Goal: Information Seeking & Learning: Learn about a topic

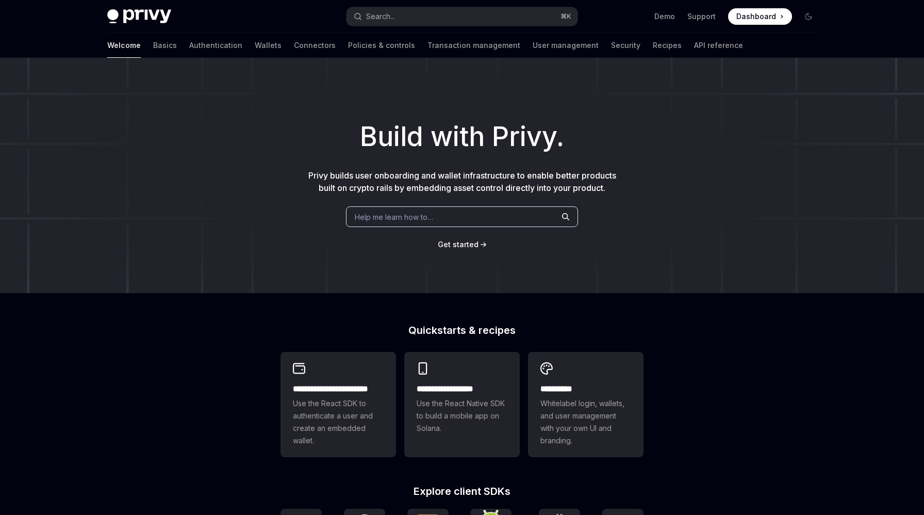
click at [255, 47] on link "Wallets" at bounding box center [268, 45] width 27 height 25
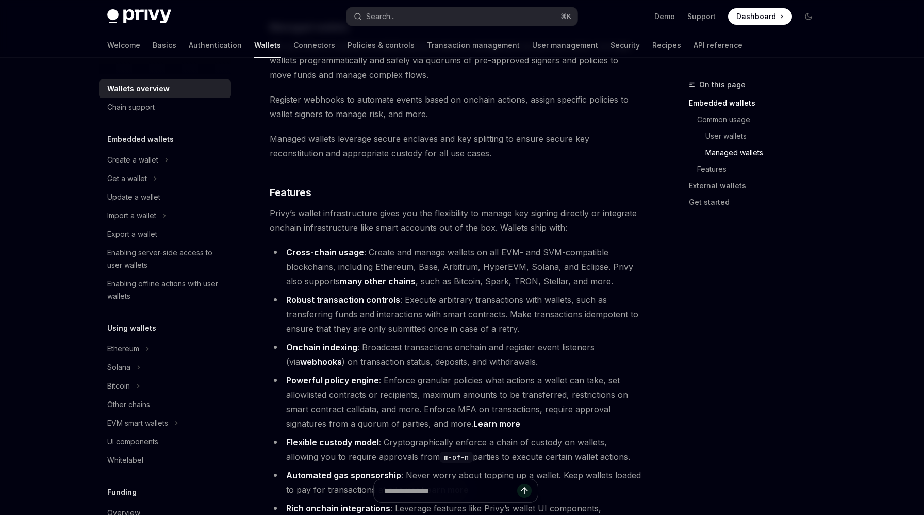
scroll to position [1028, 0]
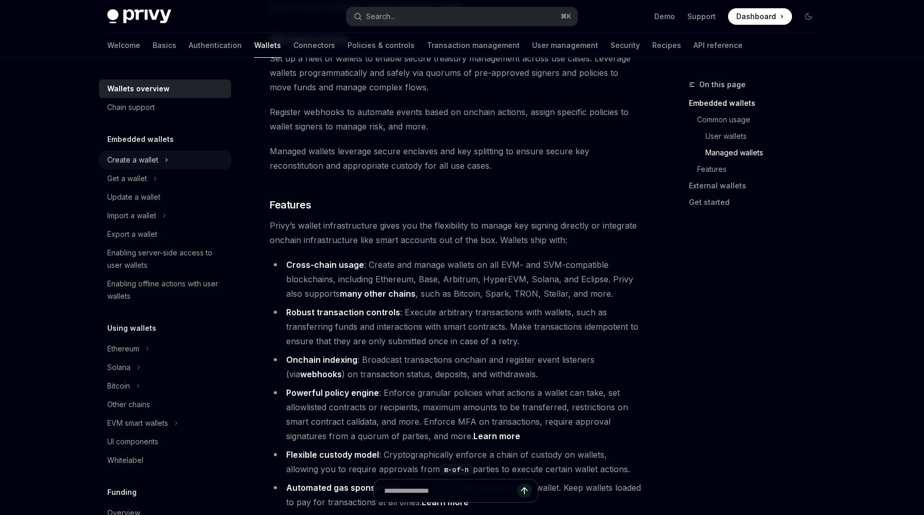
click at [174, 156] on div "Create a wallet" at bounding box center [165, 160] width 132 height 19
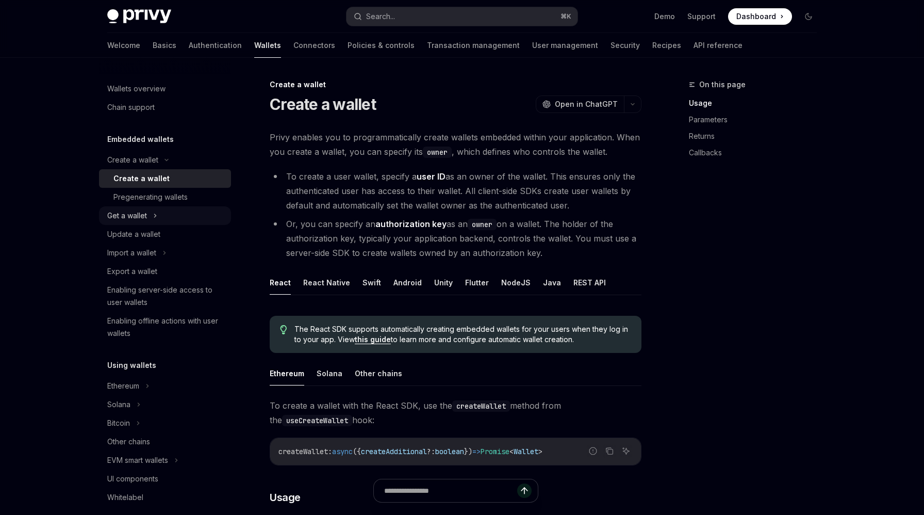
click at [161, 216] on div "Get a wallet" at bounding box center [165, 215] width 132 height 19
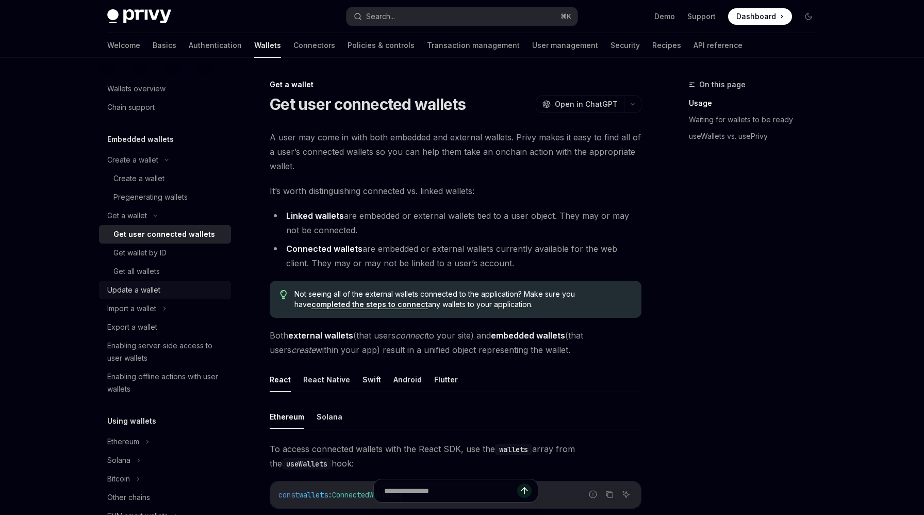
click at [151, 283] on link "Update a wallet" at bounding box center [165, 290] width 132 height 19
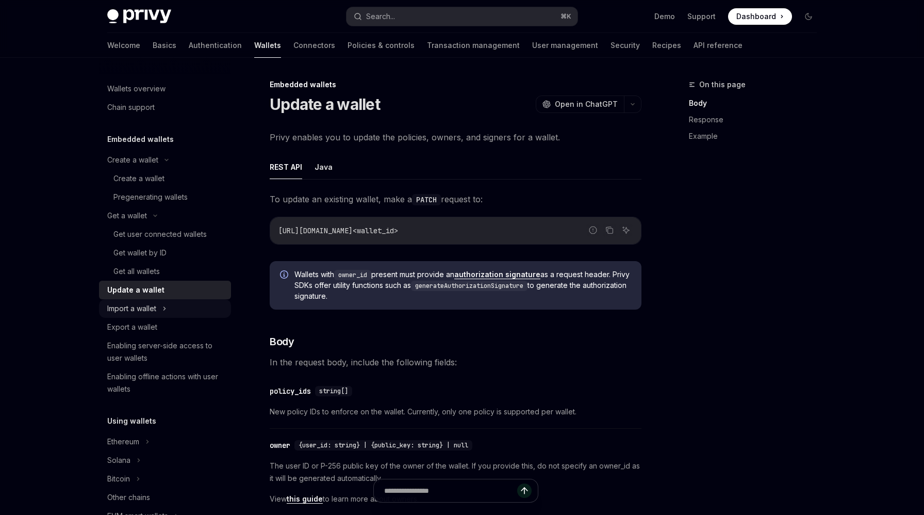
click at [146, 303] on div "Import a wallet" at bounding box center [131, 308] width 49 height 12
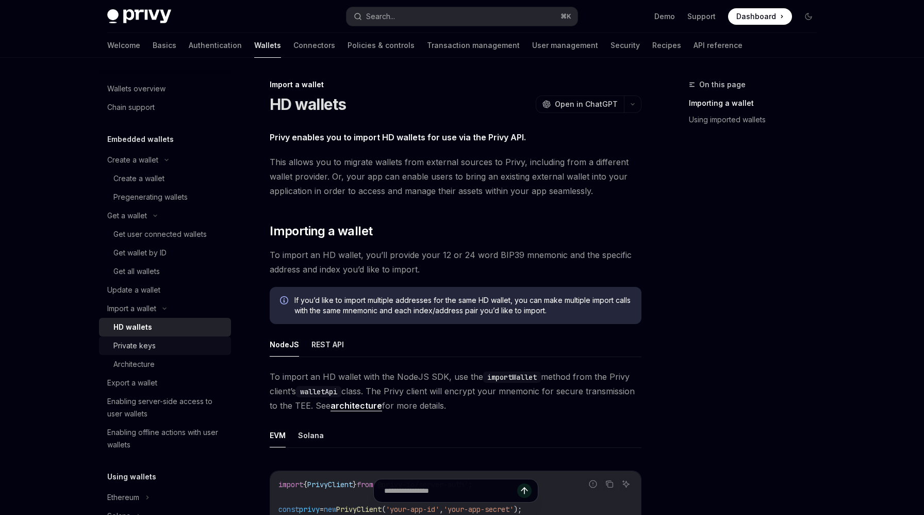
click at [204, 344] on div "Private keys" at bounding box center [168, 345] width 111 height 12
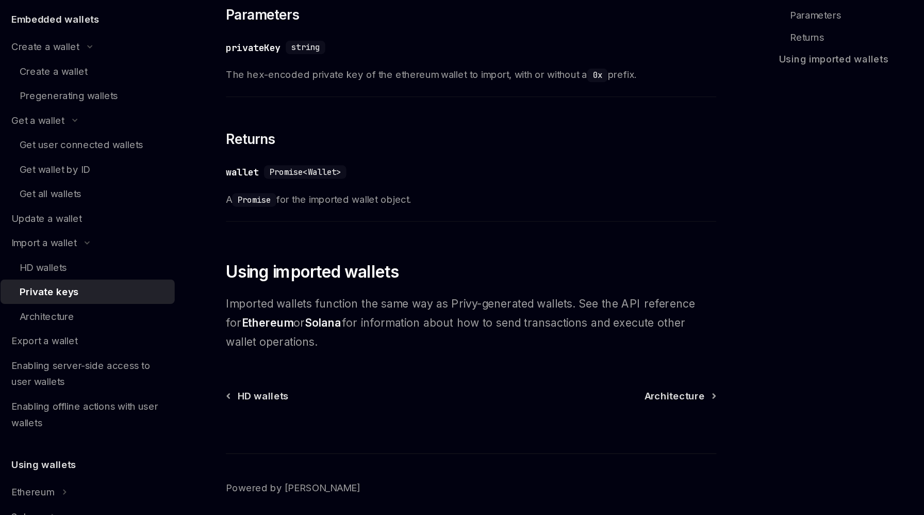
scroll to position [471, 0]
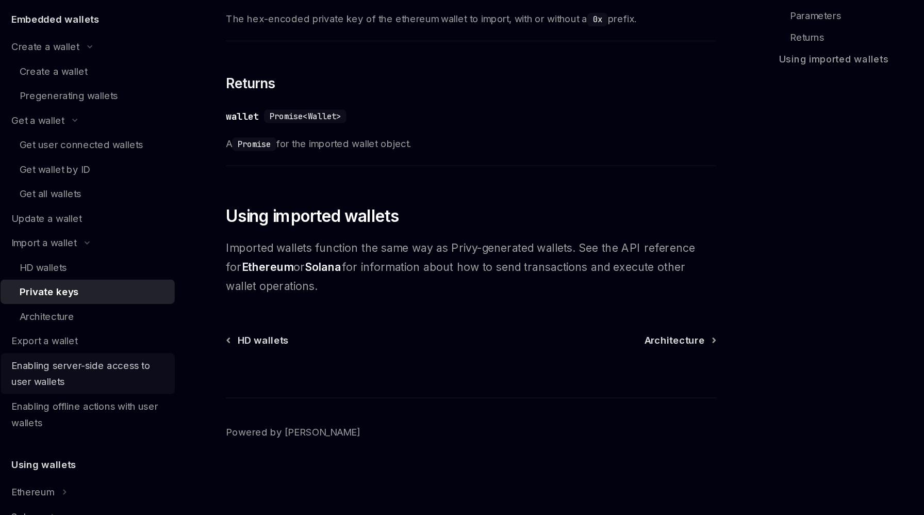
click at [213, 411] on div "Enabling server-side access to user wallets" at bounding box center [166, 407] width 118 height 25
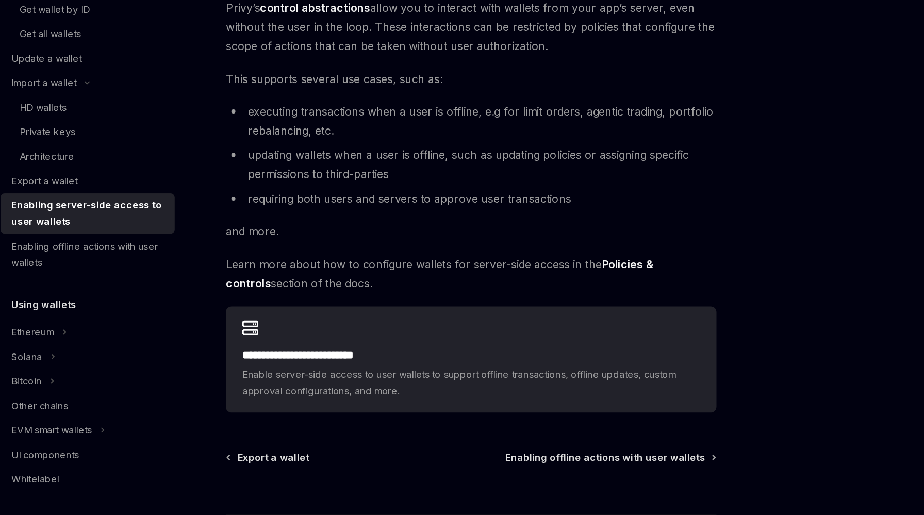
scroll to position [25, 0]
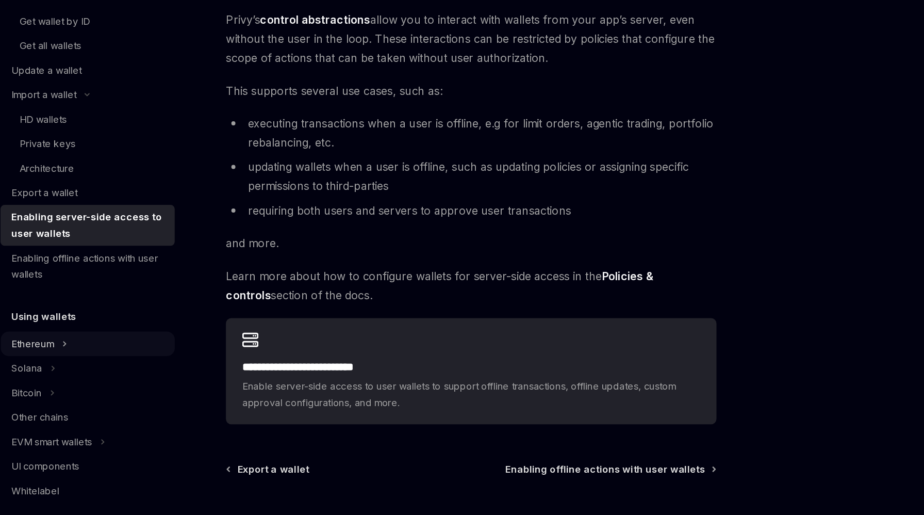
click at [155, 374] on div "Ethereum" at bounding box center [165, 376] width 132 height 19
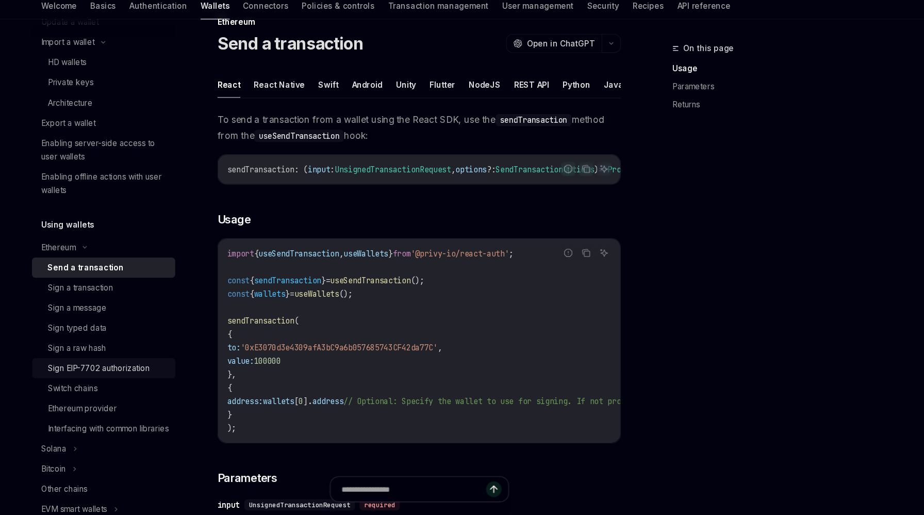
scroll to position [24, 0]
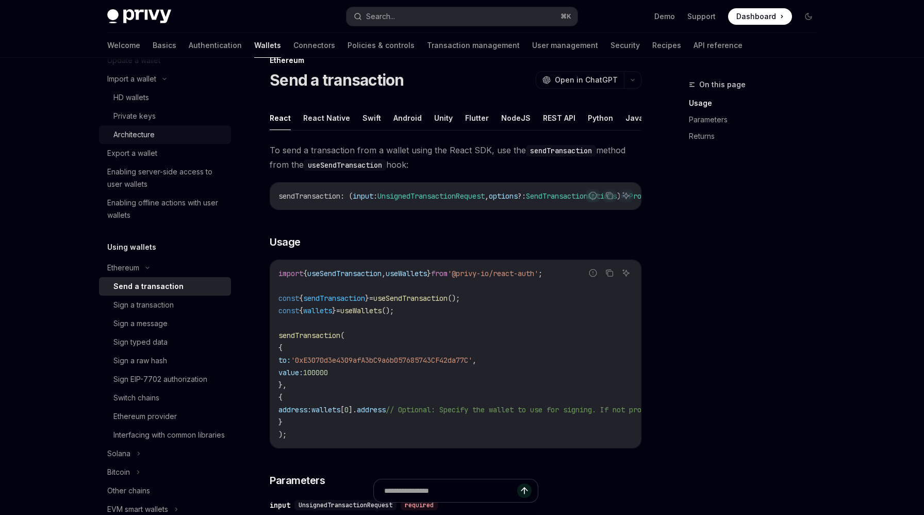
click at [157, 143] on link "Architecture" at bounding box center [165, 134] width 132 height 19
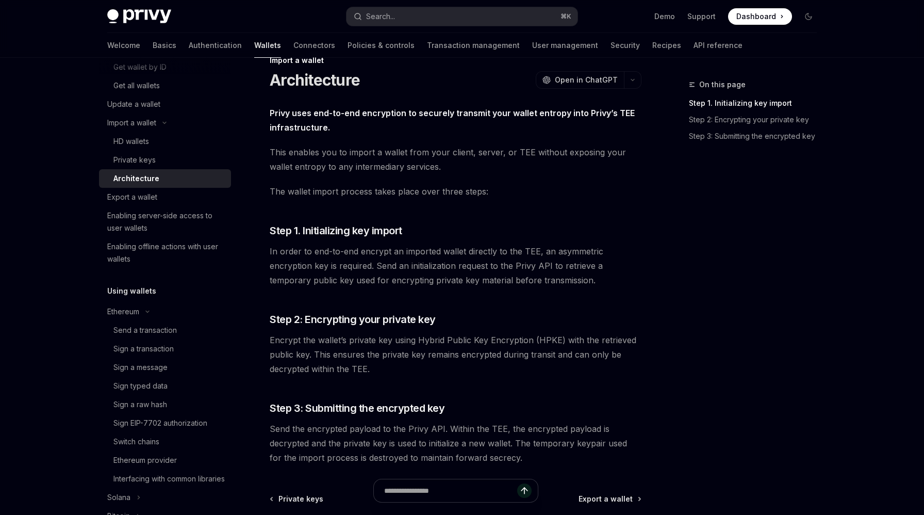
scroll to position [185, 0]
click at [169, 139] on div "HD wallets" at bounding box center [168, 142] width 111 height 12
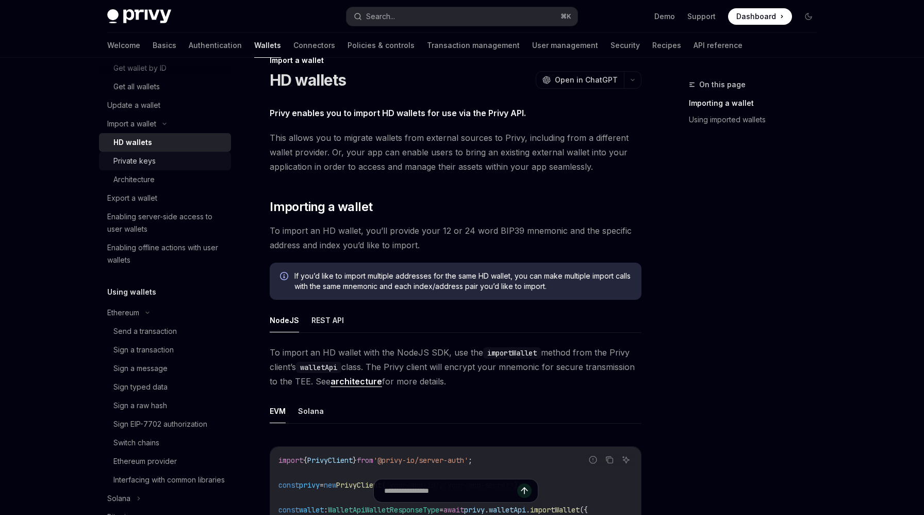
click at [161, 161] on div "Private keys" at bounding box center [168, 161] width 111 height 12
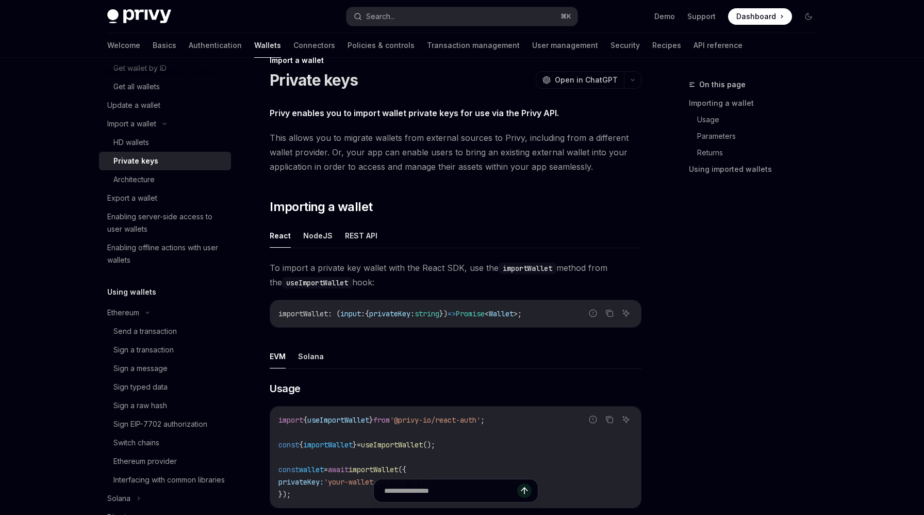
type textarea "*"
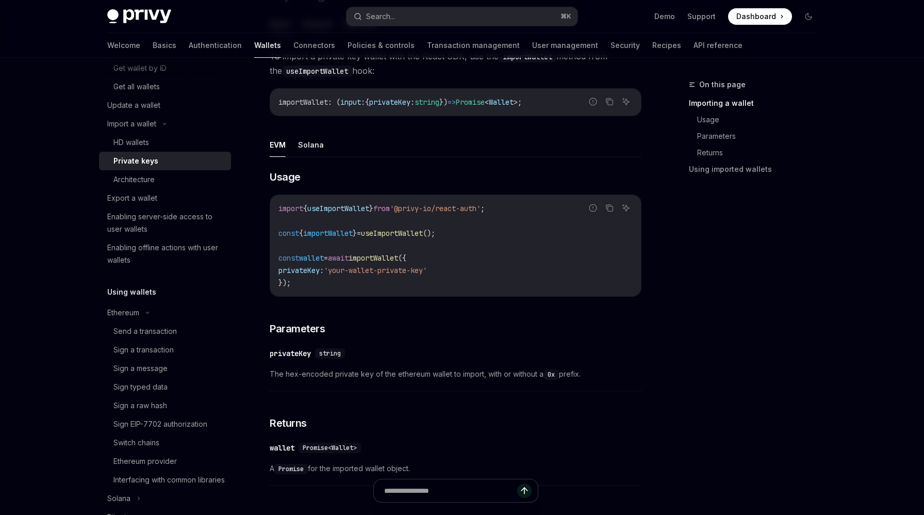
scroll to position [271, 0]
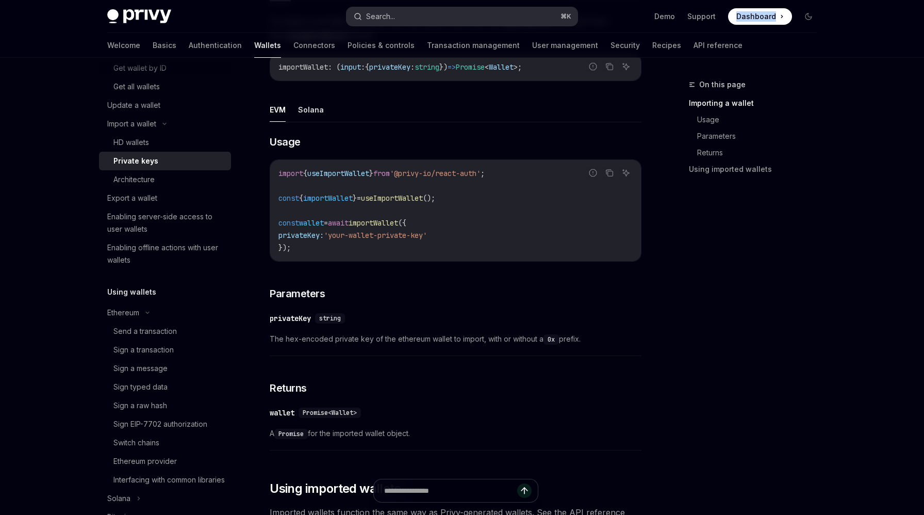
click at [465, 8] on button "Search... ⌘ K" at bounding box center [462, 16] width 231 height 19
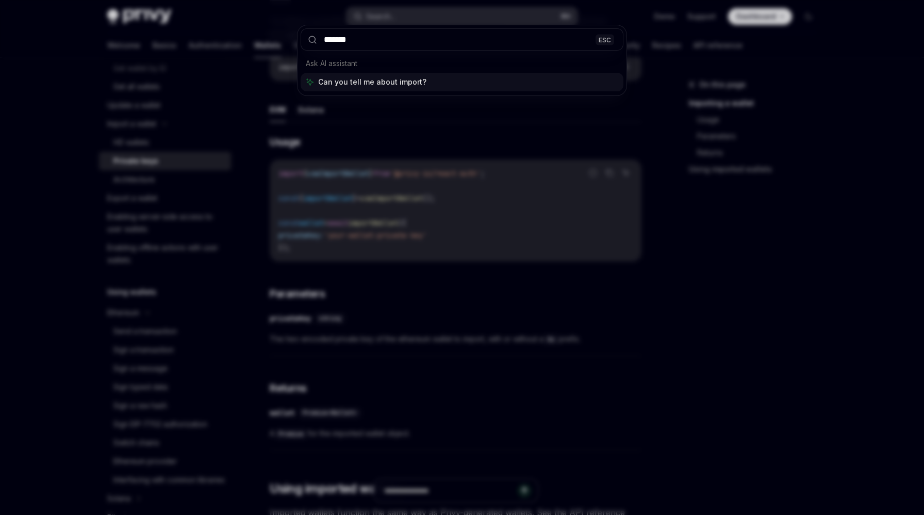
type input "********"
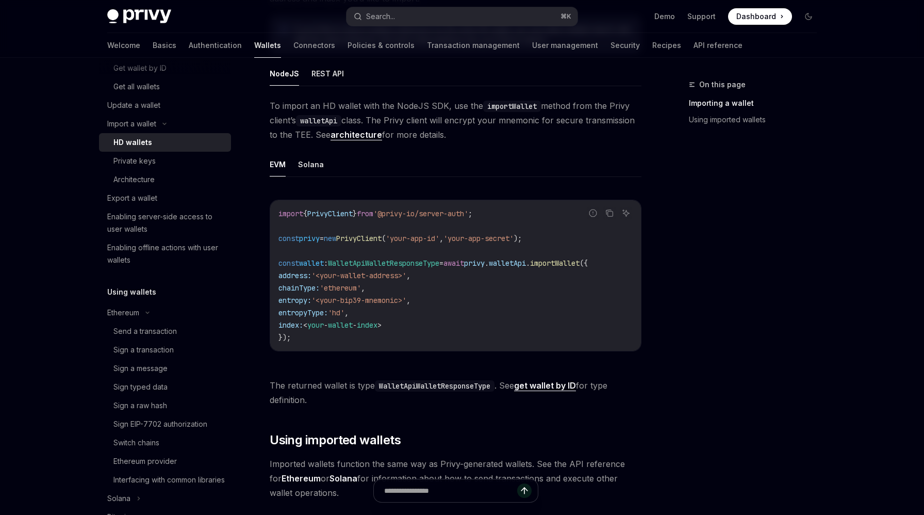
scroll to position [144, 0]
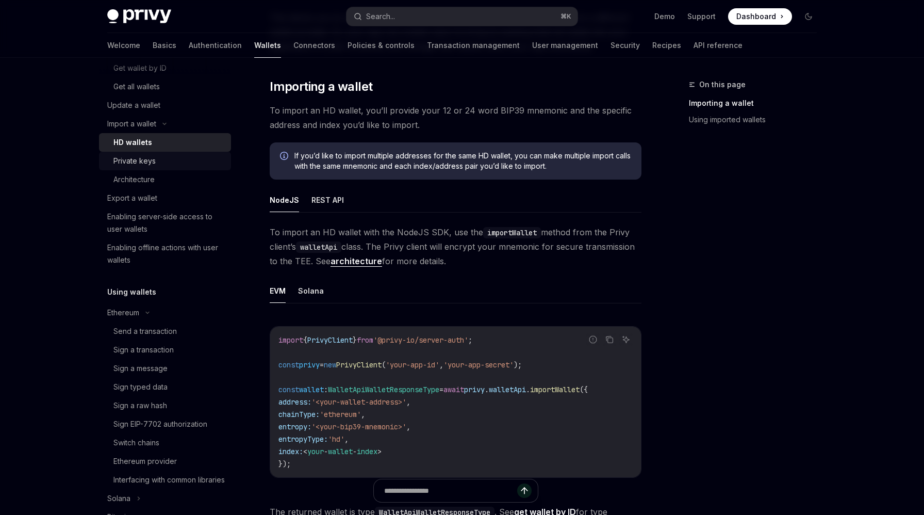
click at [155, 160] on div "Private keys" at bounding box center [168, 161] width 111 height 12
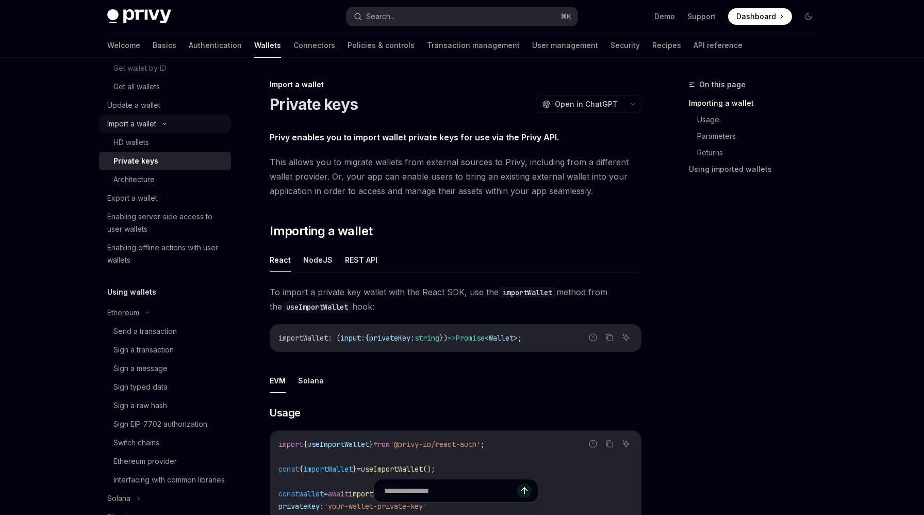
click at [180, 123] on div "Import a wallet" at bounding box center [165, 123] width 132 height 19
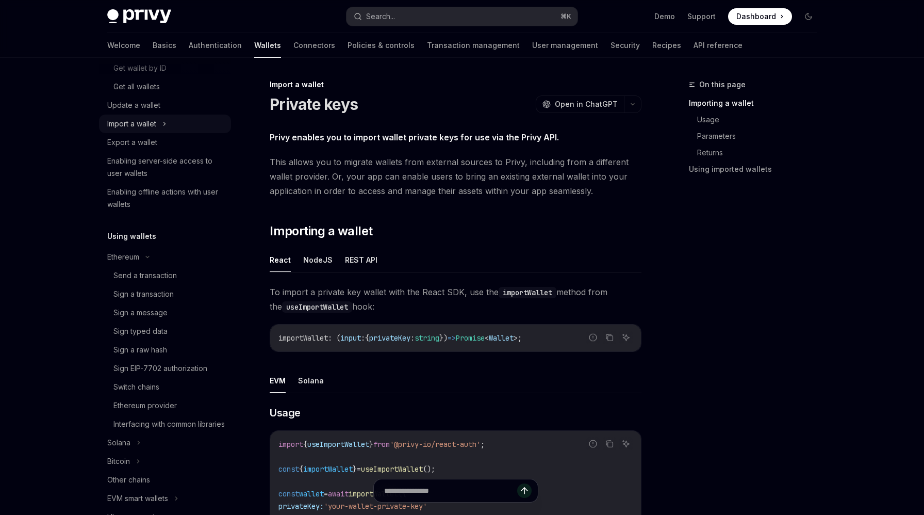
click at [180, 123] on div "Import a wallet" at bounding box center [165, 123] width 132 height 19
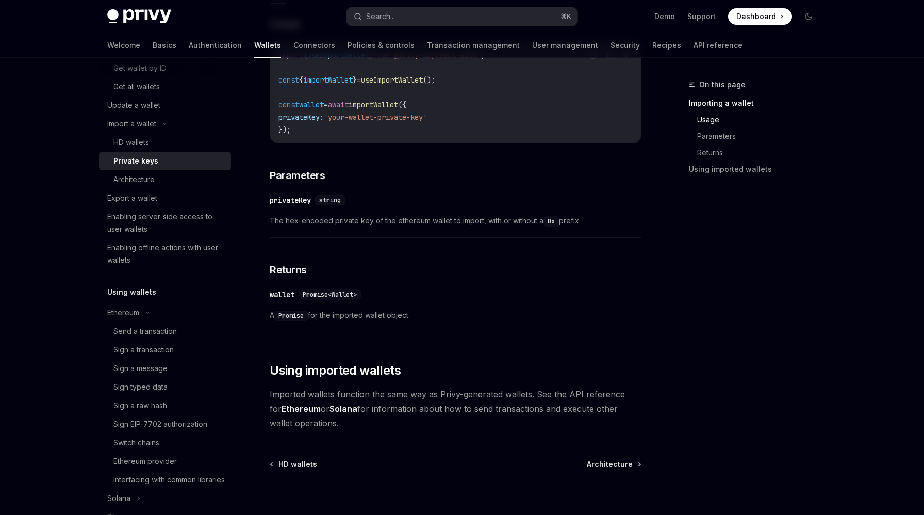
scroll to position [430, 0]
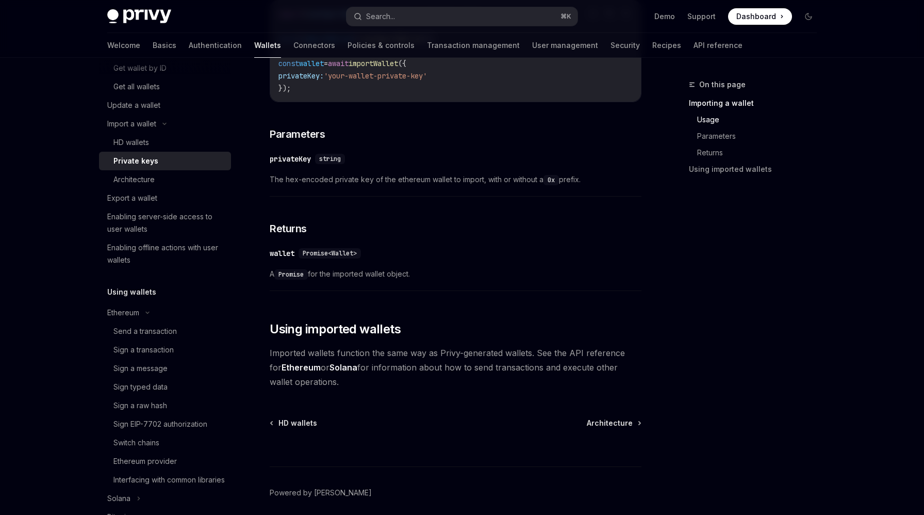
click at [490, 356] on span "Imported wallets function the same way as Privy-generated wallets. See the API …" at bounding box center [456, 366] width 372 height 43
click at [508, 295] on div "​ Usage Report incorrect code Copy Ask AI import { useImportWallet } from '@pri…" at bounding box center [456, 135] width 372 height 321
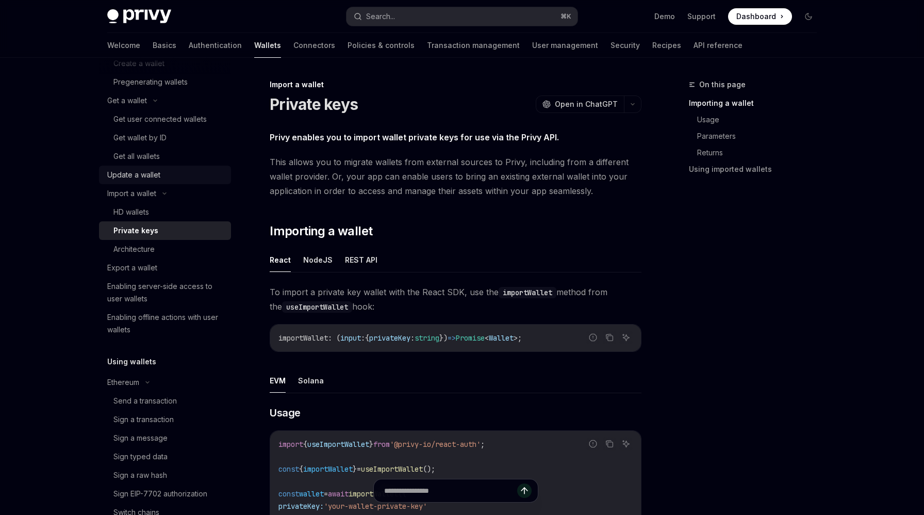
scroll to position [100, 0]
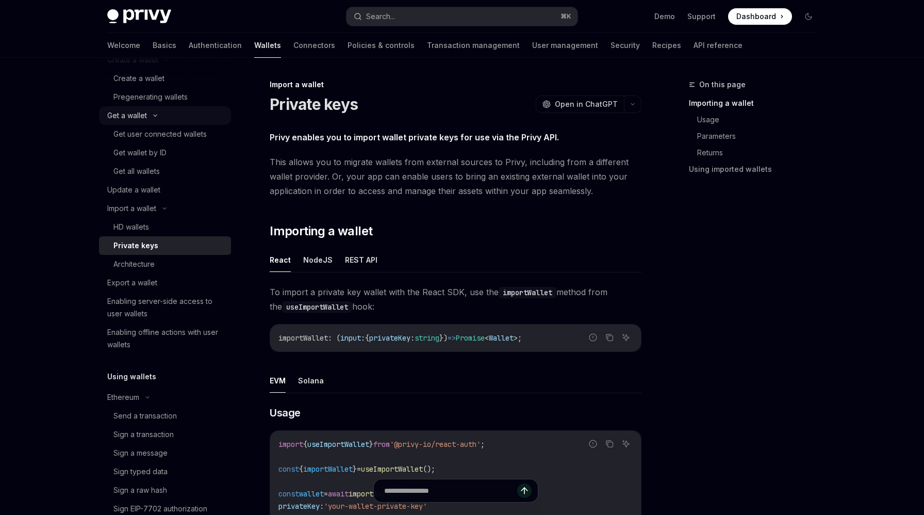
click at [153, 117] on icon at bounding box center [155, 115] width 12 height 4
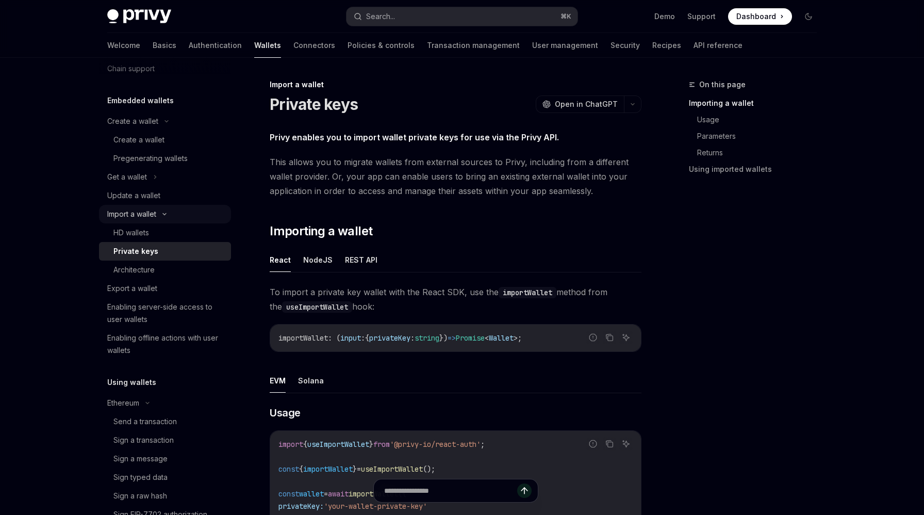
scroll to position [0, 0]
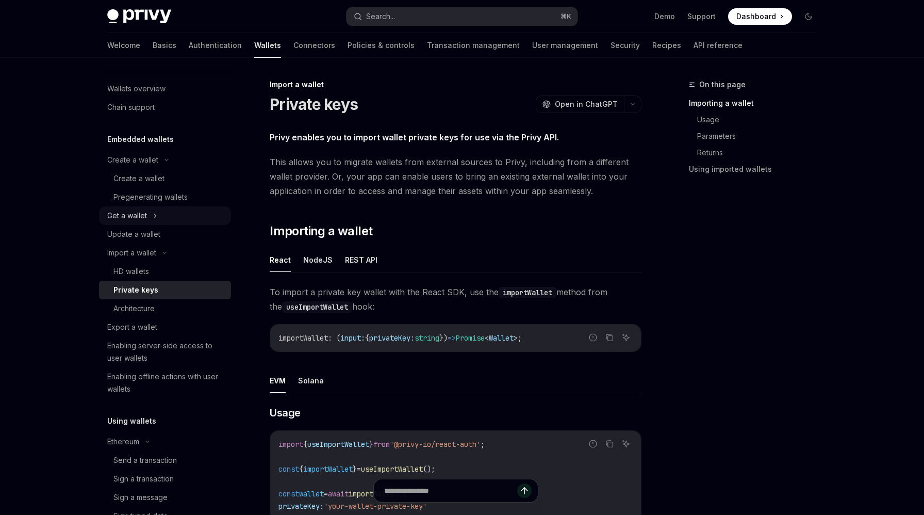
click at [154, 220] on icon at bounding box center [155, 215] width 4 height 12
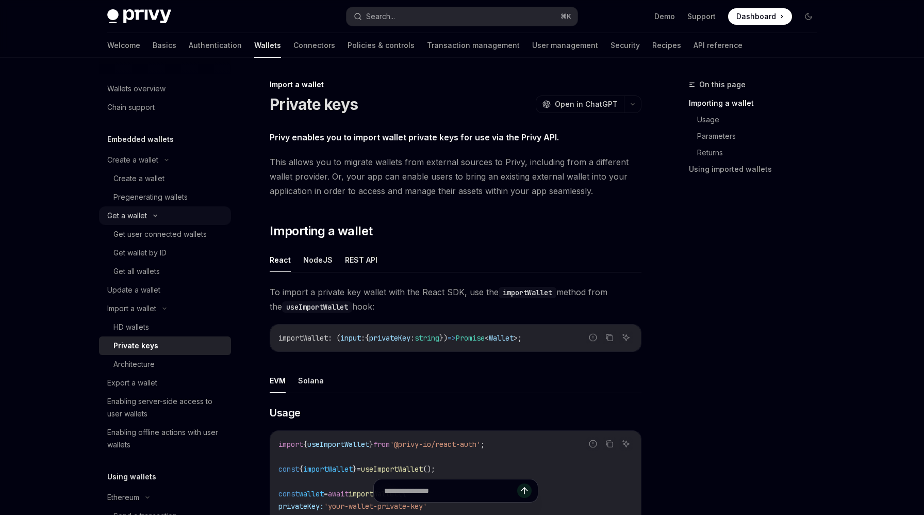
type textarea "*"
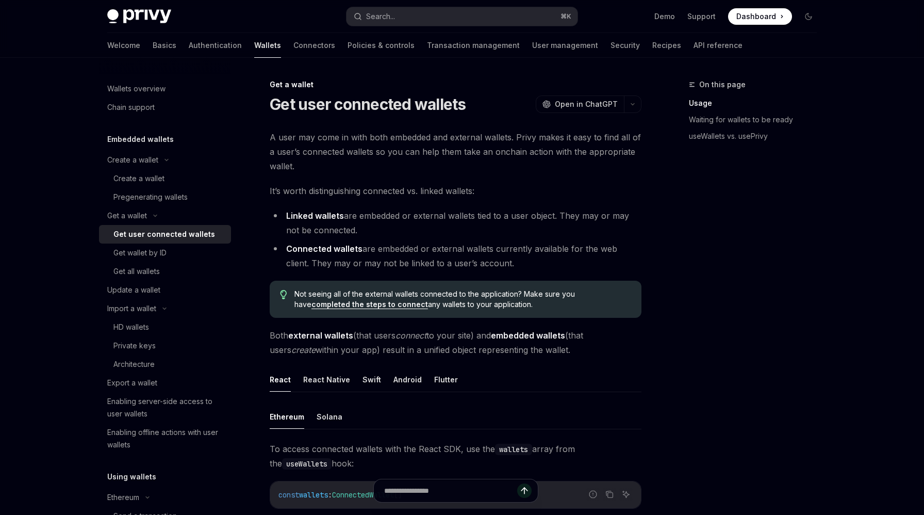
click at [333, 144] on span "A user may come in with both embedded and external wallets. Privy makes it easy…" at bounding box center [456, 151] width 372 height 43
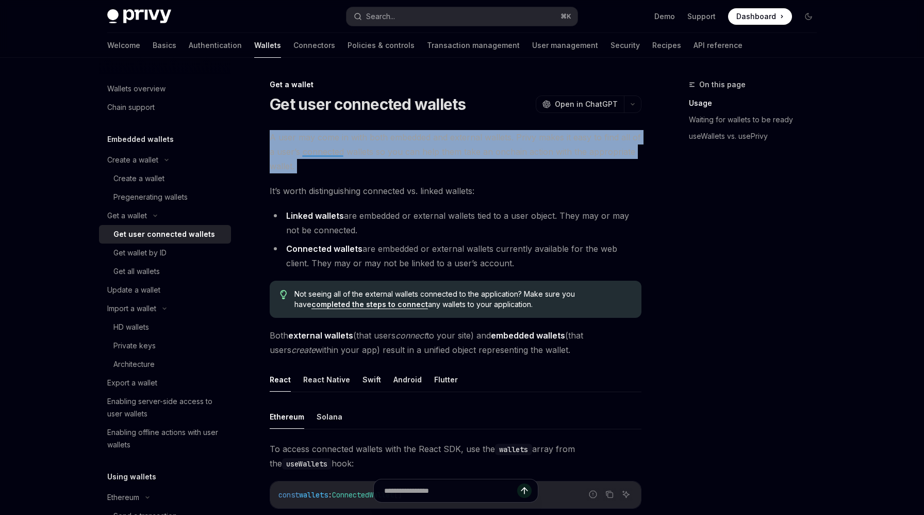
click at [333, 144] on span "A user may come in with both embedded and external wallets. Privy makes it easy…" at bounding box center [456, 151] width 372 height 43
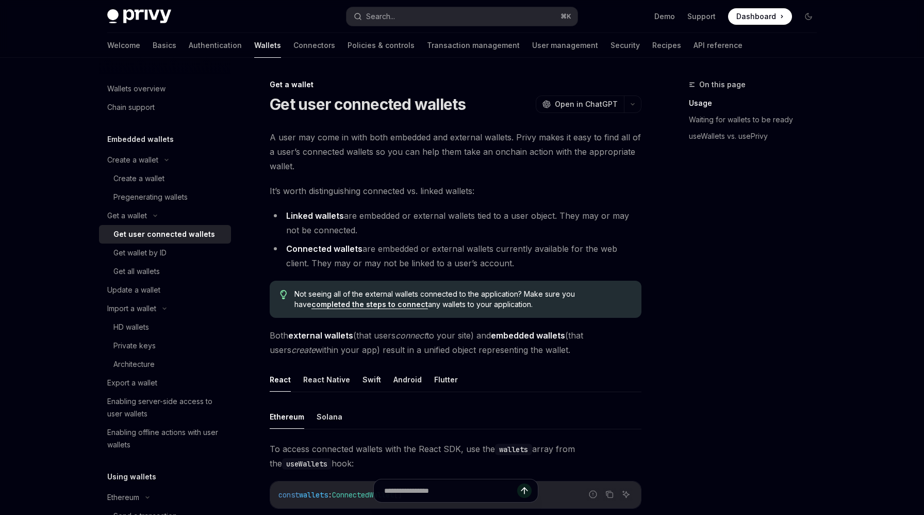
click at [402, 219] on li "Linked wallets are embedded or external wallets tied to a user object. They may…" at bounding box center [456, 222] width 372 height 29
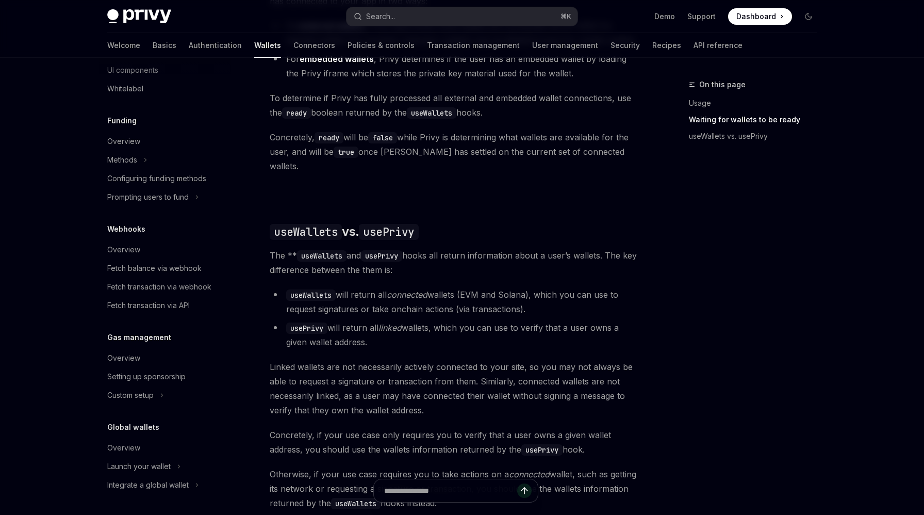
scroll to position [754, 0]
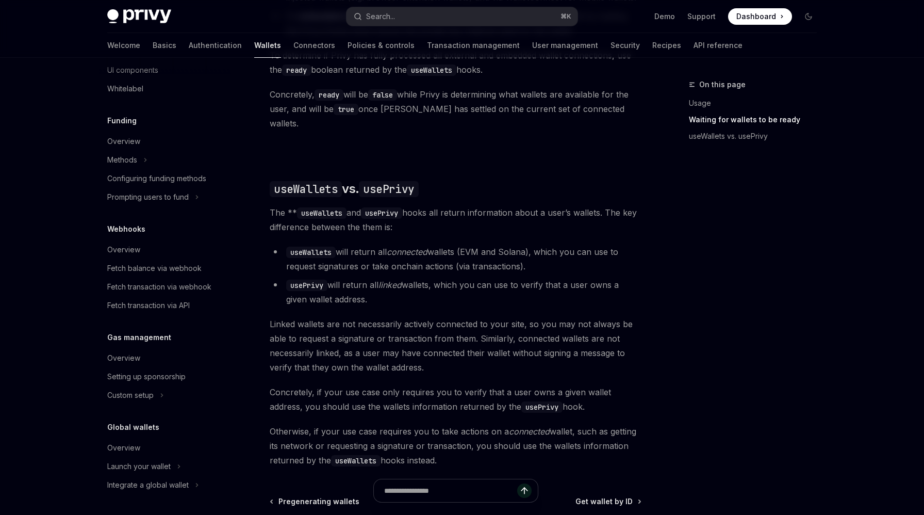
click at [530, 328] on span "Linked wallets are not necessarily actively connected to your site, so you may …" at bounding box center [456, 346] width 372 height 58
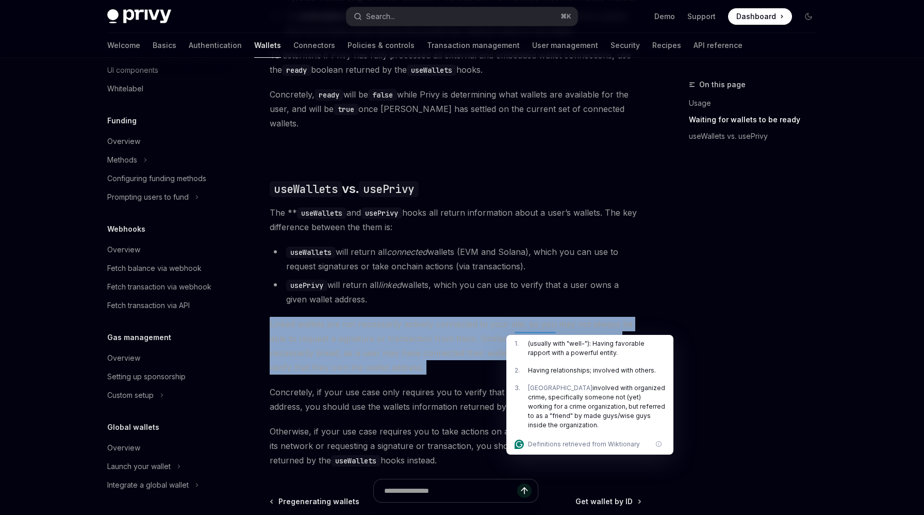
click at [498, 277] on li "usePrivy will return all linked wallets, which you can use to verify that a use…" at bounding box center [456, 291] width 372 height 29
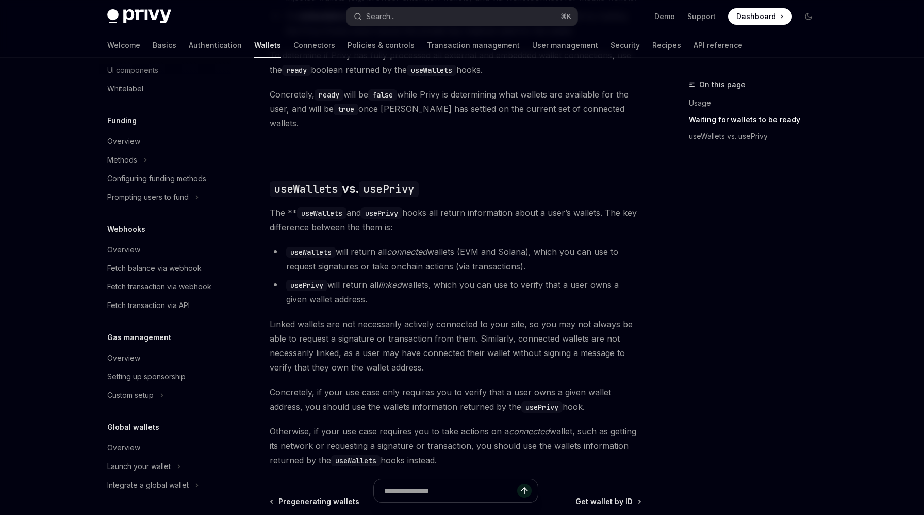
click at [468, 341] on span "Linked wallets are not necessarily actively connected to your site, so you may …" at bounding box center [456, 346] width 372 height 58
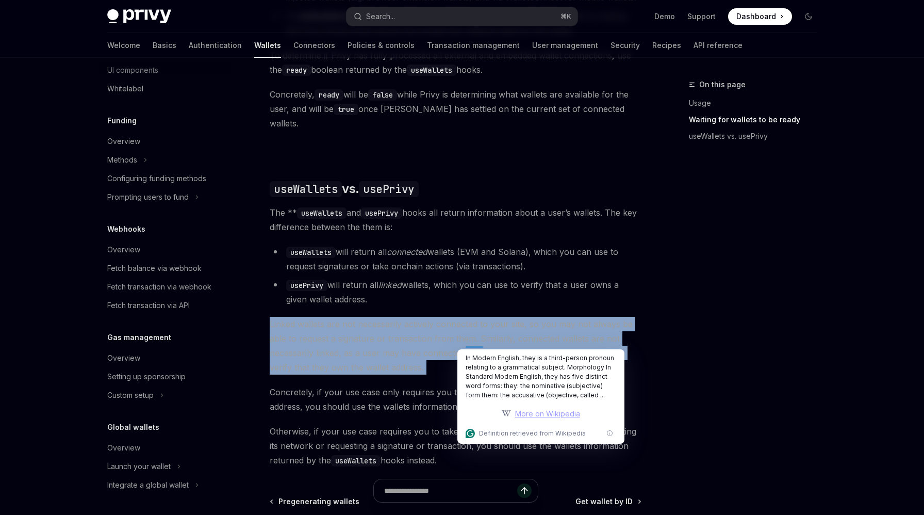
click at [434, 327] on span "Linked wallets are not necessarily actively connected to your site, so you may …" at bounding box center [456, 346] width 372 height 58
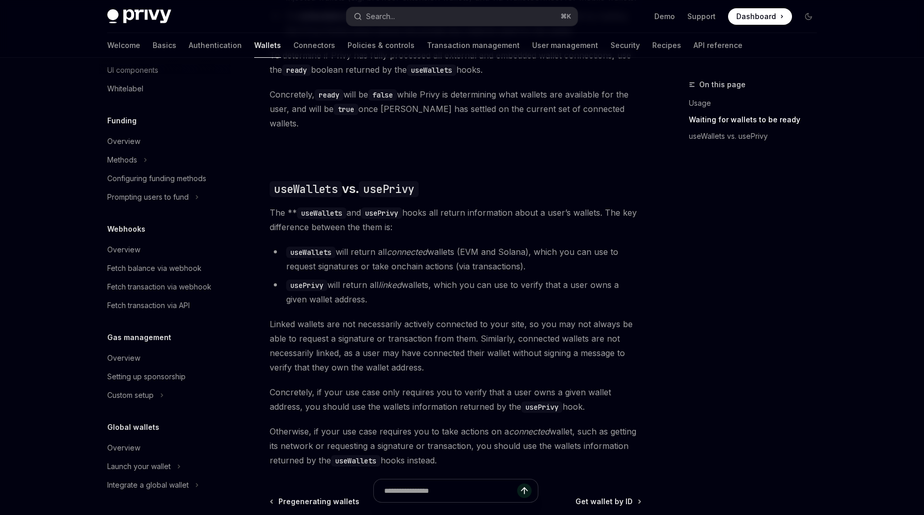
click at [496, 341] on span "Linked wallets are not necessarily actively connected to your site, so you may …" at bounding box center [456, 346] width 372 height 58
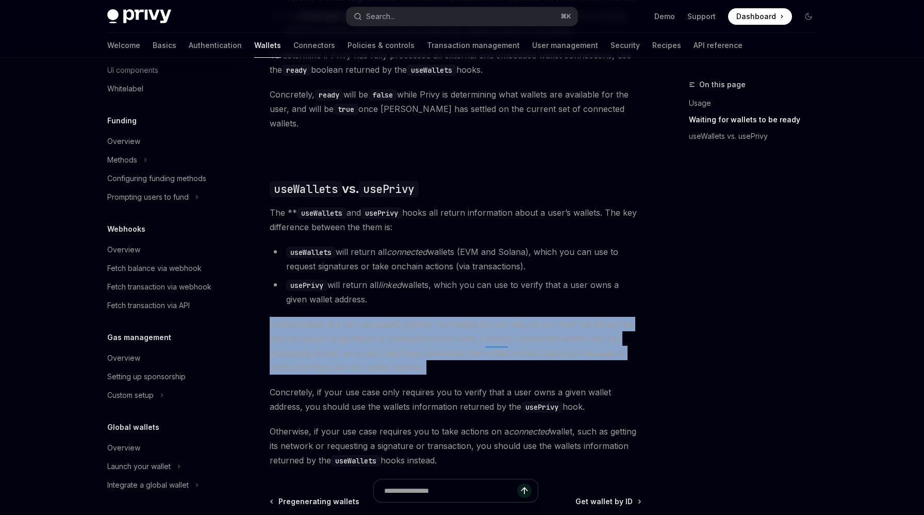
click at [496, 341] on span "Linked wallets are not necessarily actively connected to your site, so you may …" at bounding box center [456, 346] width 372 height 58
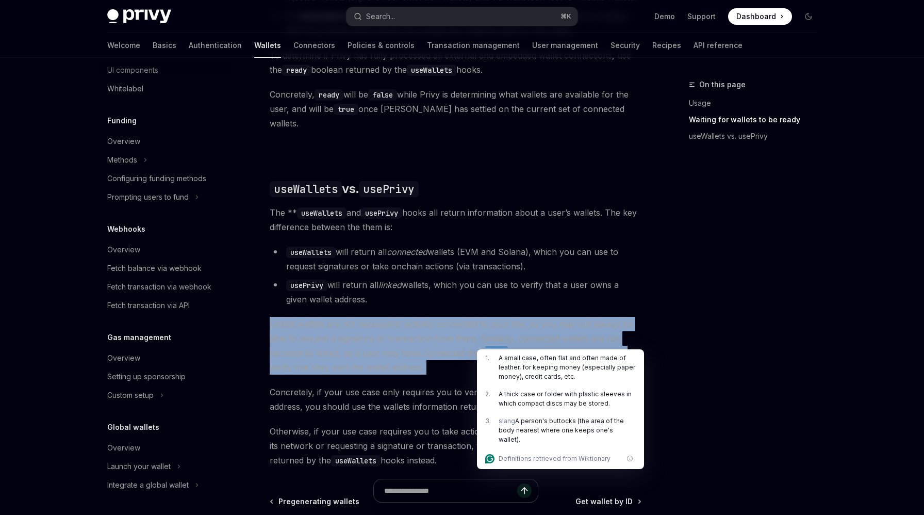
click at [503, 325] on span "Linked wallets are not necessarily actively connected to your site, so you may …" at bounding box center [456, 346] width 372 height 58
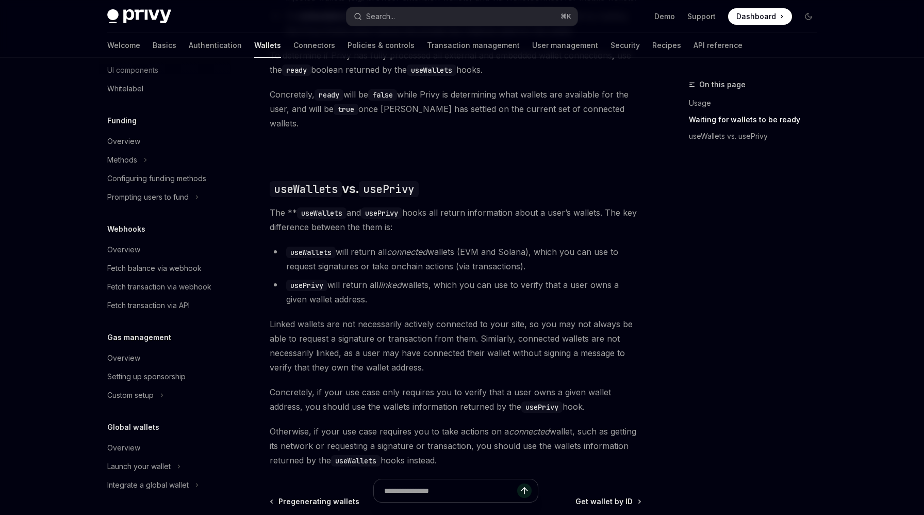
click at [492, 336] on span "Linked wallets are not necessarily actively connected to your site, so you may …" at bounding box center [456, 346] width 372 height 58
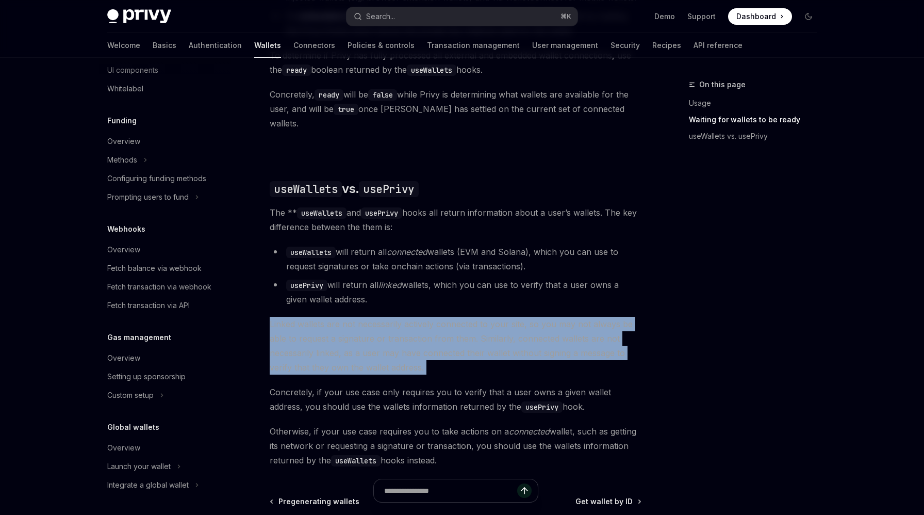
click at [492, 336] on span "Linked wallets are not necessarily actively connected to your site, so you may …" at bounding box center [456, 346] width 372 height 58
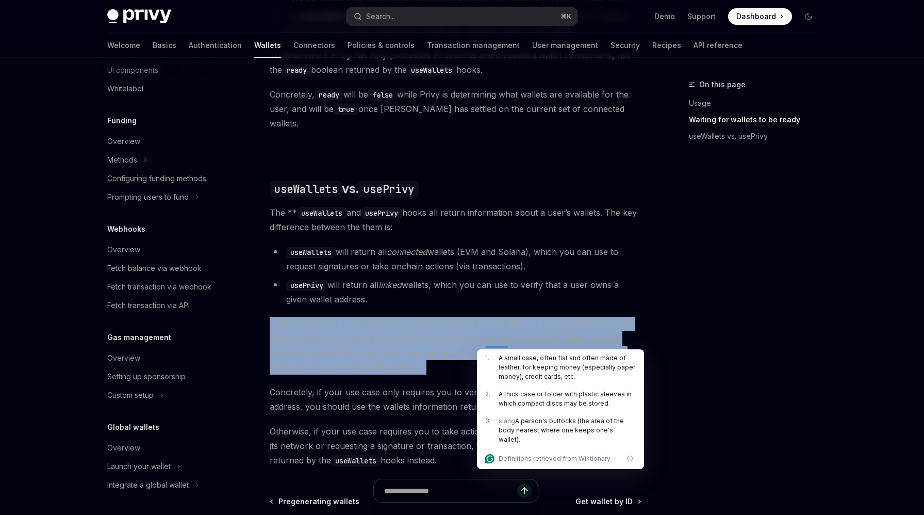
click at [465, 318] on span "Linked wallets are not necessarily actively connected to your site, so you may …" at bounding box center [456, 346] width 372 height 58
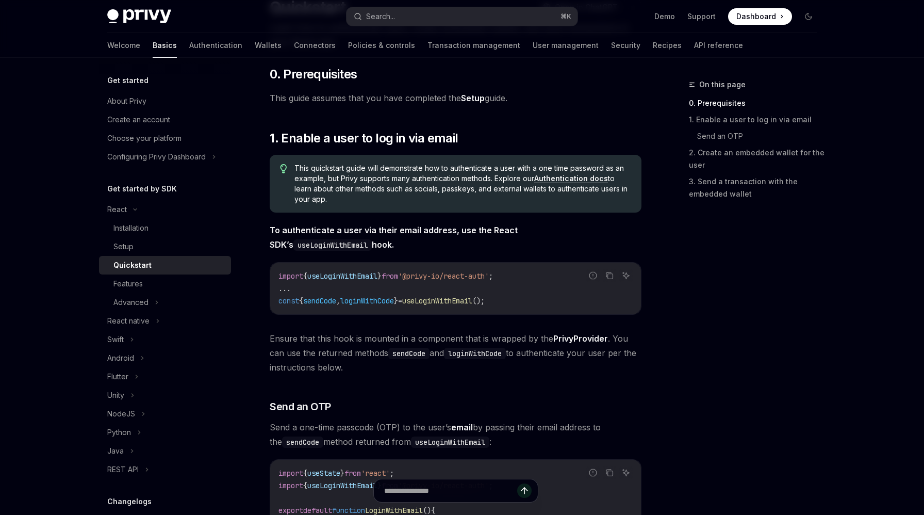
scroll to position [96, 0]
click at [475, 277] on span "'@privy-io/react-auth'" at bounding box center [443, 276] width 91 height 9
copy code "import { useLoginWithEmail } from '@privy-io/react-auth' ;"
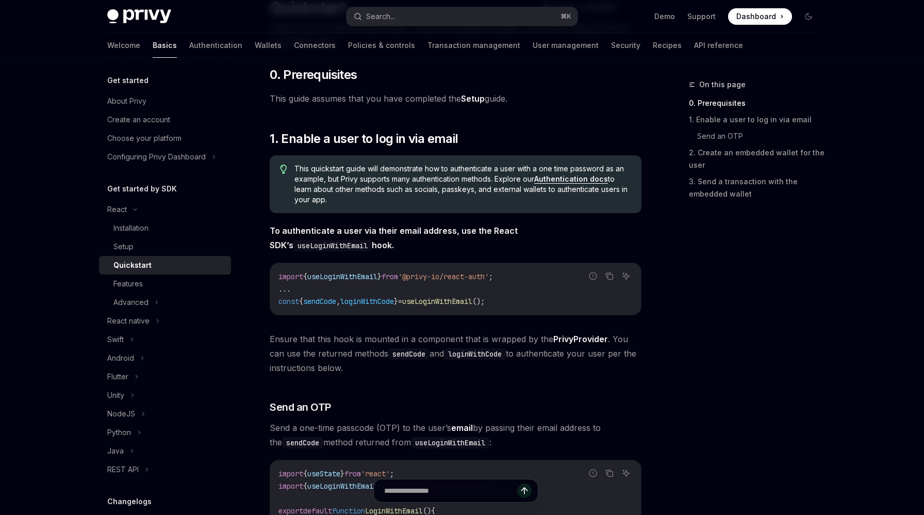
click at [455, 290] on code "import { useLoginWithEmail } from '@privy-io/react-auth' ; ... const { sendCode…" at bounding box center [455, 288] width 354 height 37
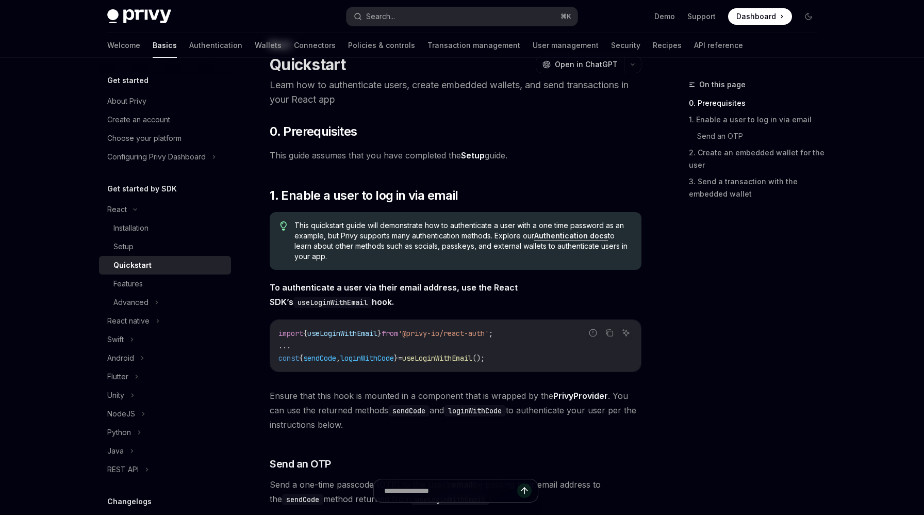
scroll to position [0, 0]
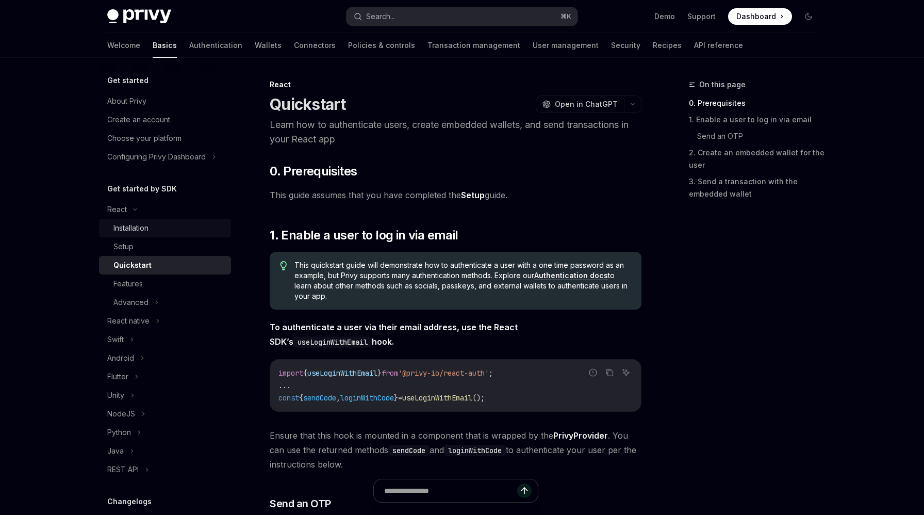
click at [170, 234] on div "Installation" at bounding box center [168, 228] width 111 height 12
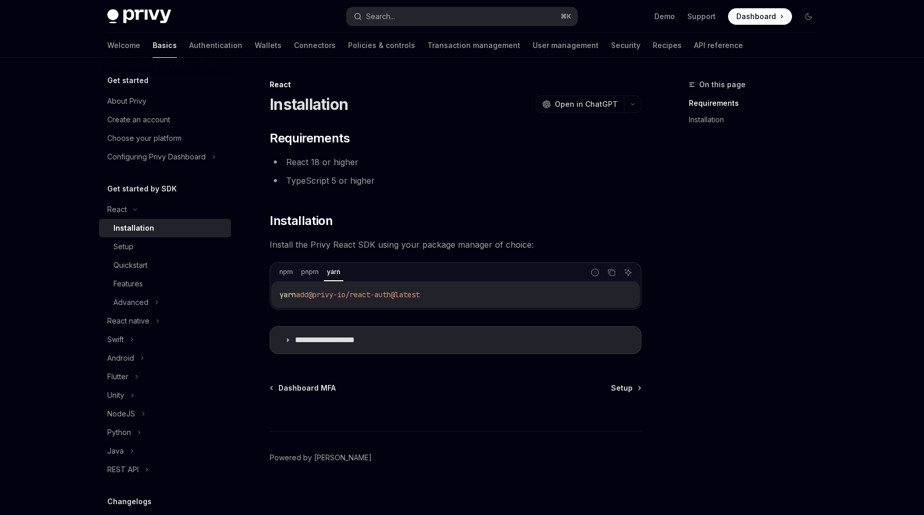
click at [305, 293] on span "add" at bounding box center [302, 294] width 12 height 9
copy div "yarn add @privy-io/react-auth@latest"
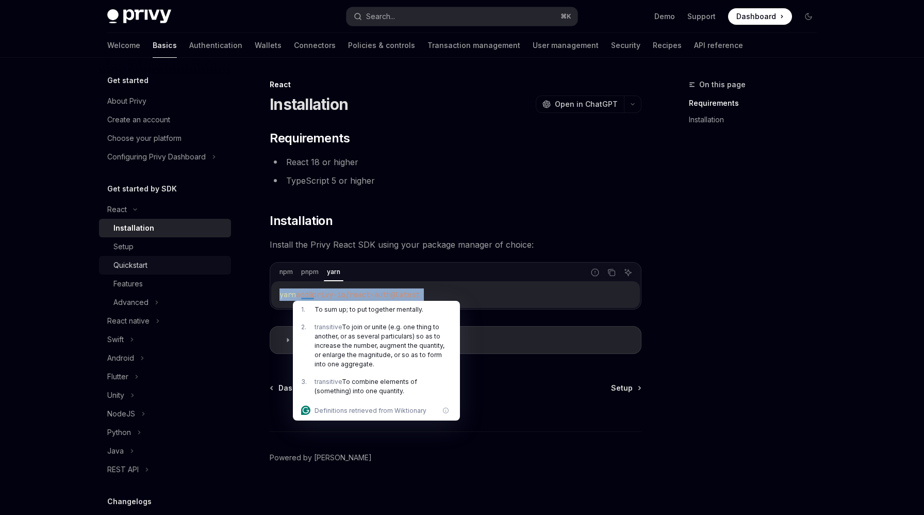
click at [161, 272] on link "Quickstart" at bounding box center [165, 265] width 132 height 19
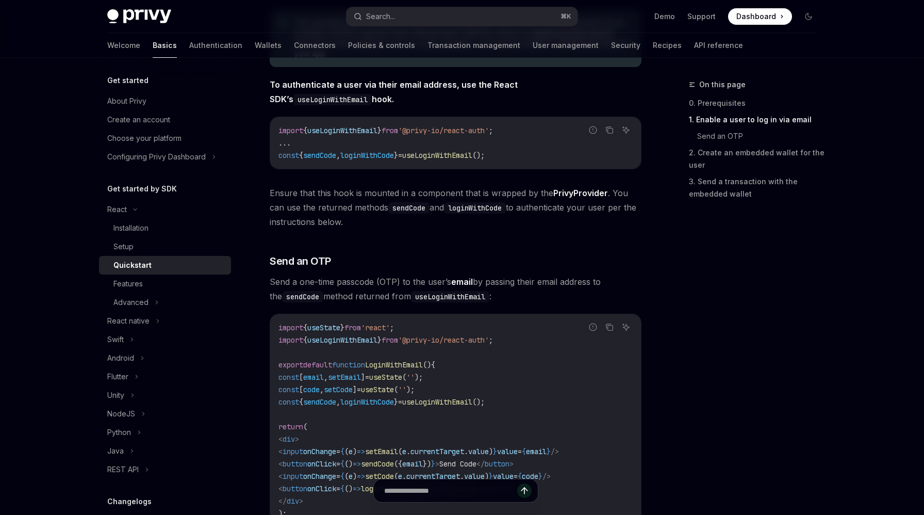
scroll to position [232, 0]
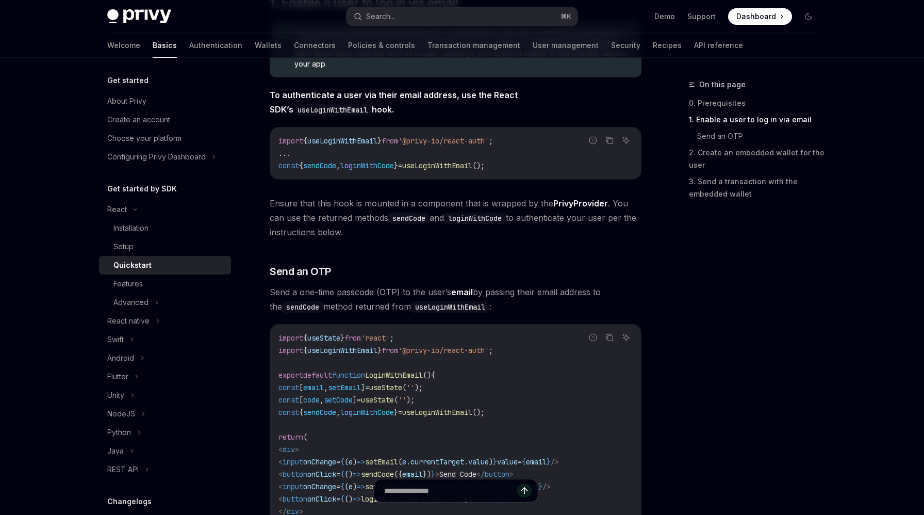
click at [531, 347] on code "import { useState } from 'react' ; import { useLoginWithEmail } from '@privy-io…" at bounding box center [455, 437] width 354 height 210
copy code "import { useLoginWithEmail } from '@privy-io/react-auth' ;"
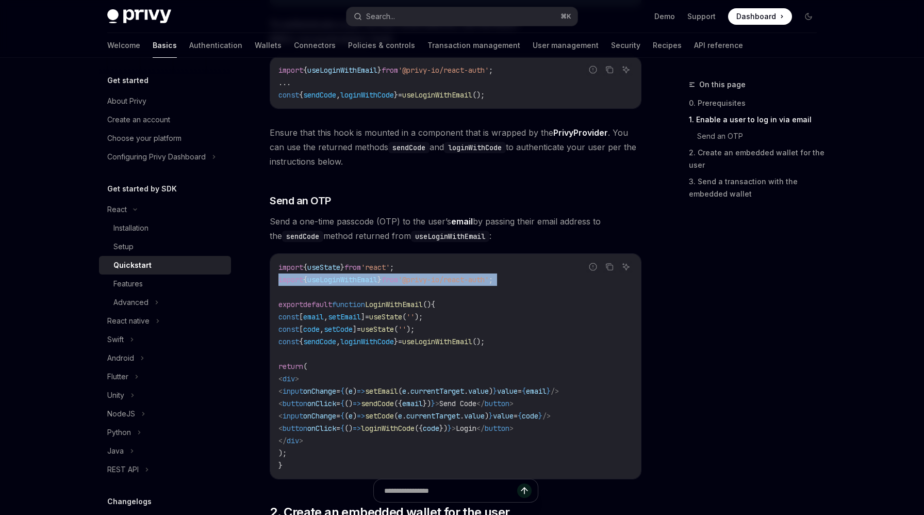
scroll to position [331, 0]
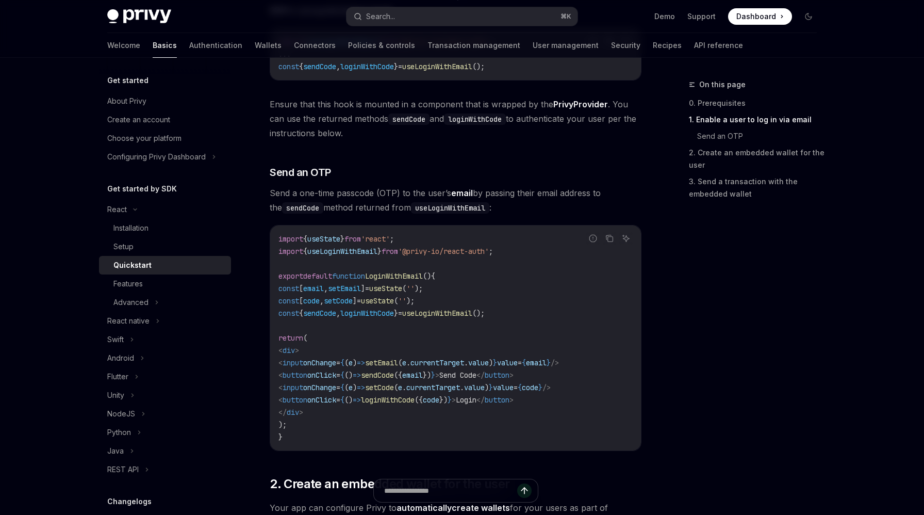
click at [324, 292] on span "email" at bounding box center [313, 288] width 21 height 9
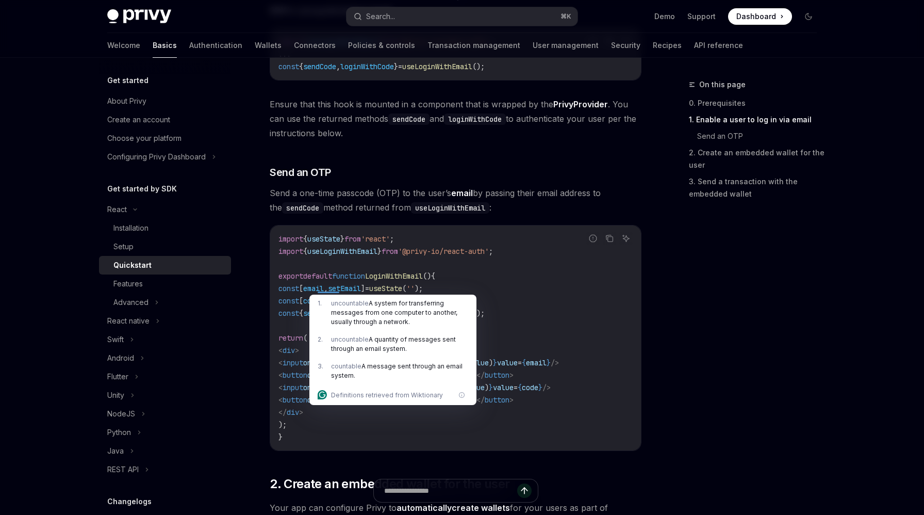
click at [431, 279] on span "()" at bounding box center [427, 275] width 8 height 9
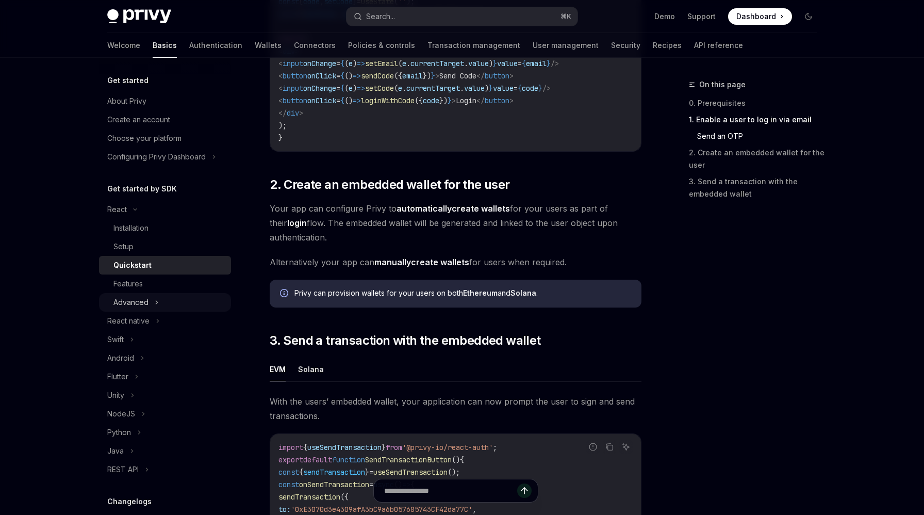
scroll to position [620, 0]
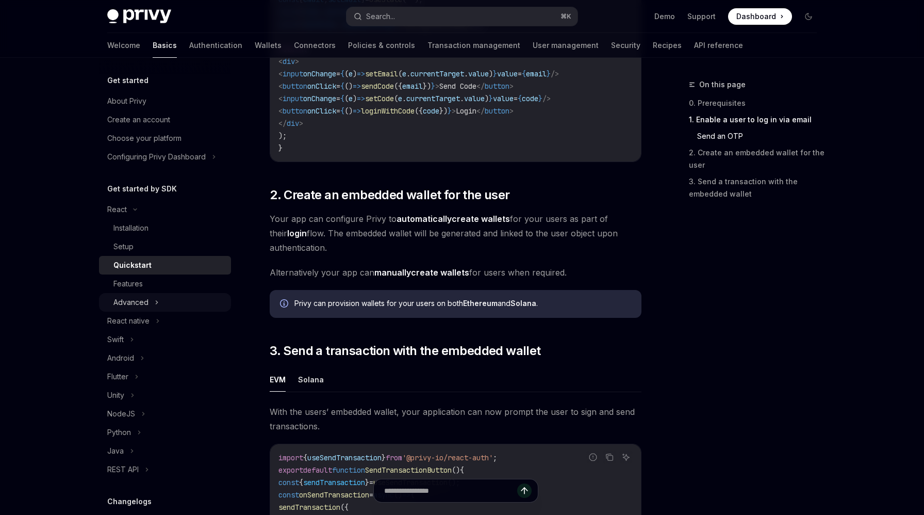
click at [153, 299] on div "Advanced" at bounding box center [165, 302] width 132 height 19
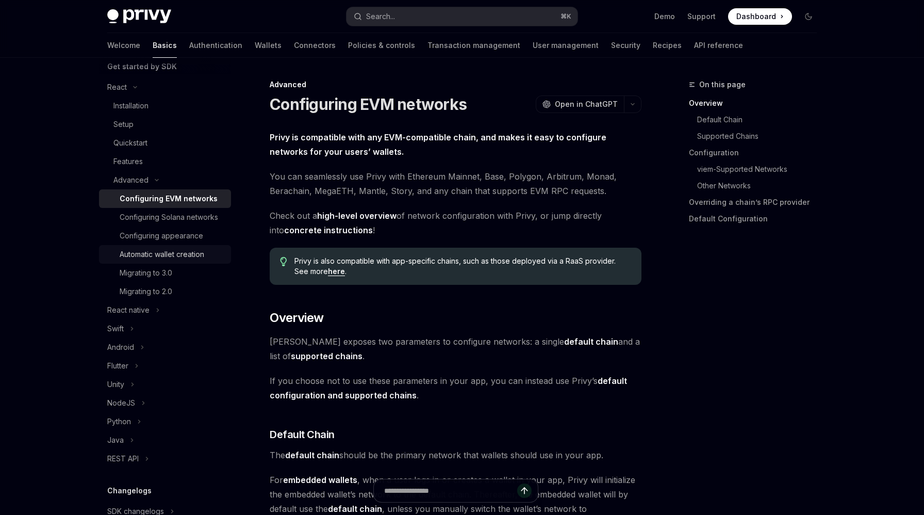
scroll to position [238, 0]
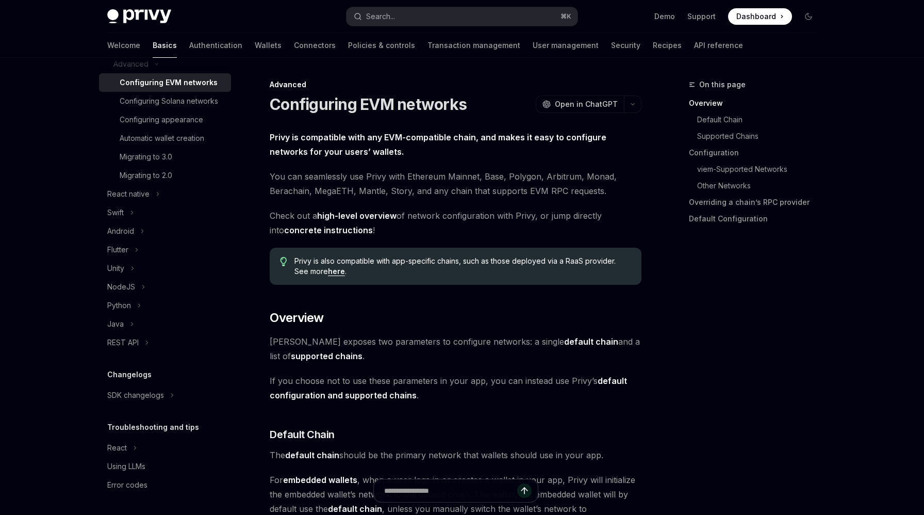
click at [192, 382] on div "Changelogs SDK changelogs" at bounding box center [165, 386] width 132 height 36
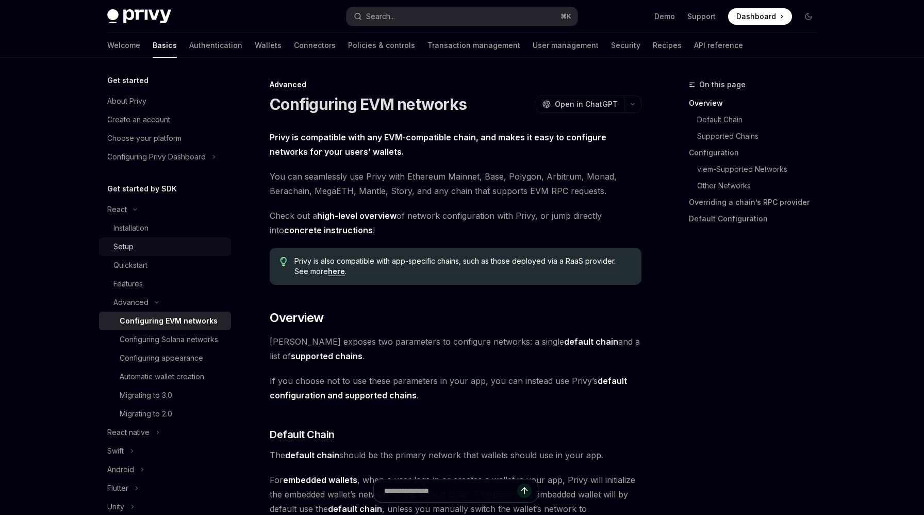
click at [144, 248] on div "Setup" at bounding box center [168, 246] width 111 height 12
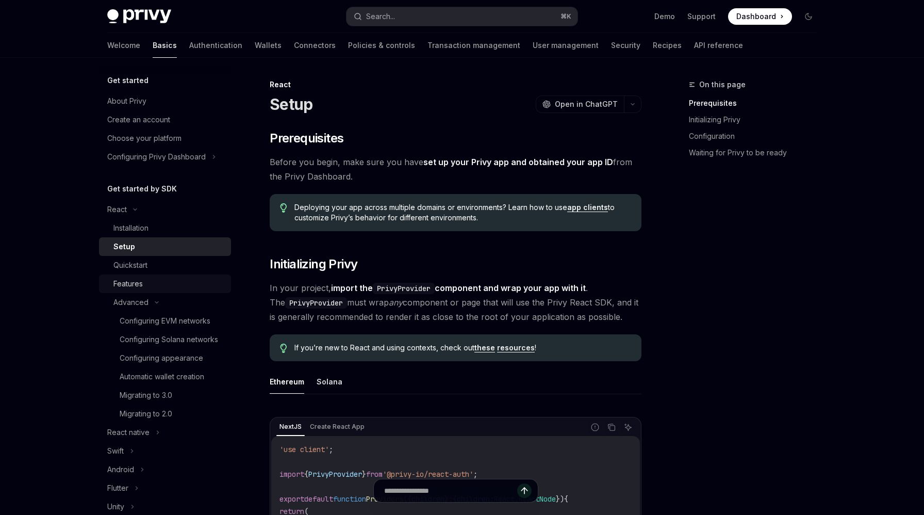
click at [142, 281] on div "Features" at bounding box center [127, 283] width 29 height 12
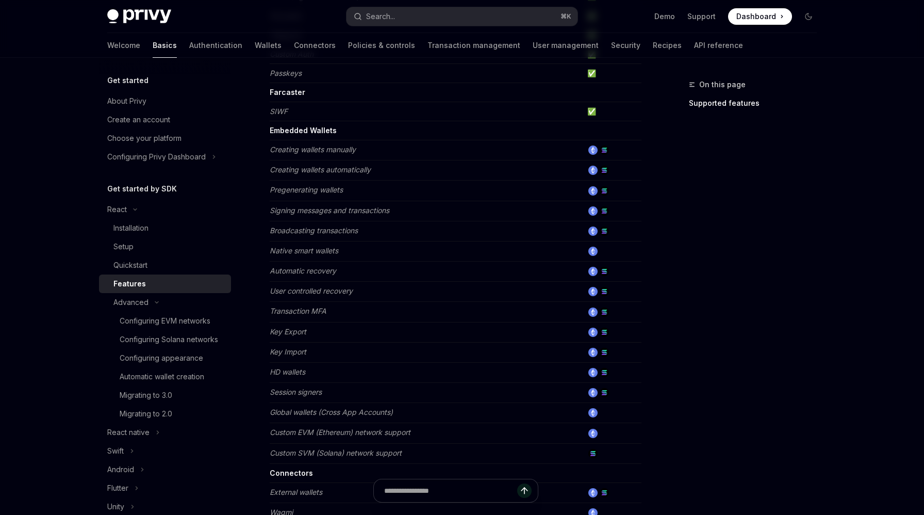
scroll to position [280, 0]
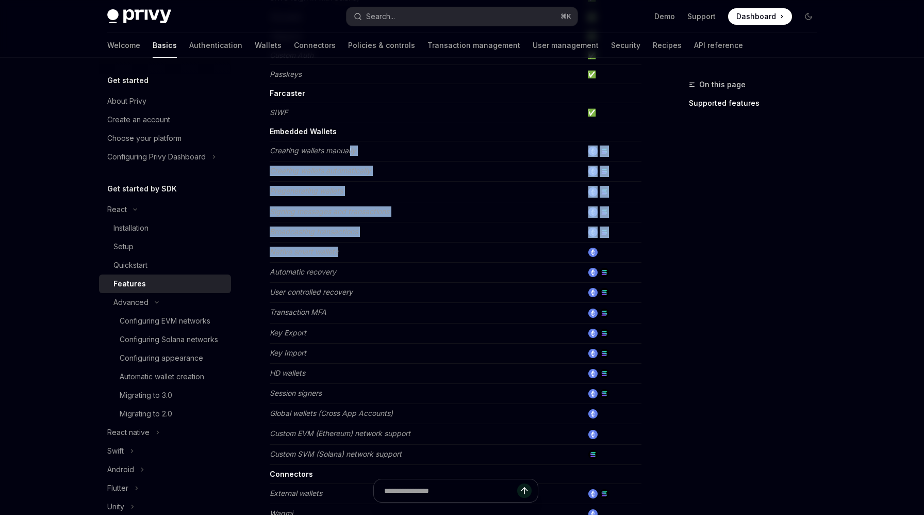
drag, startPoint x: 352, startPoint y: 146, endPoint x: 360, endPoint y: 257, distance: 111.1
click at [360, 257] on tbody "Authentication Email ✅ SMS ✅ OAuth ✅ SIWE (Sign In with Ethereum) ✅ SIWS (Sign …" at bounding box center [456, 278] width 372 height 771
click at [360, 257] on td "Native smart wallets" at bounding box center [427, 252] width 314 height 20
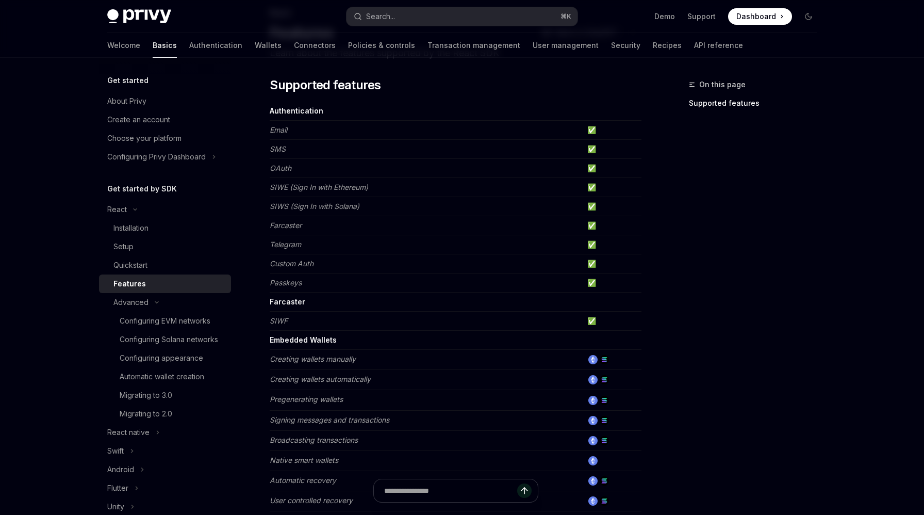
scroll to position [70, 0]
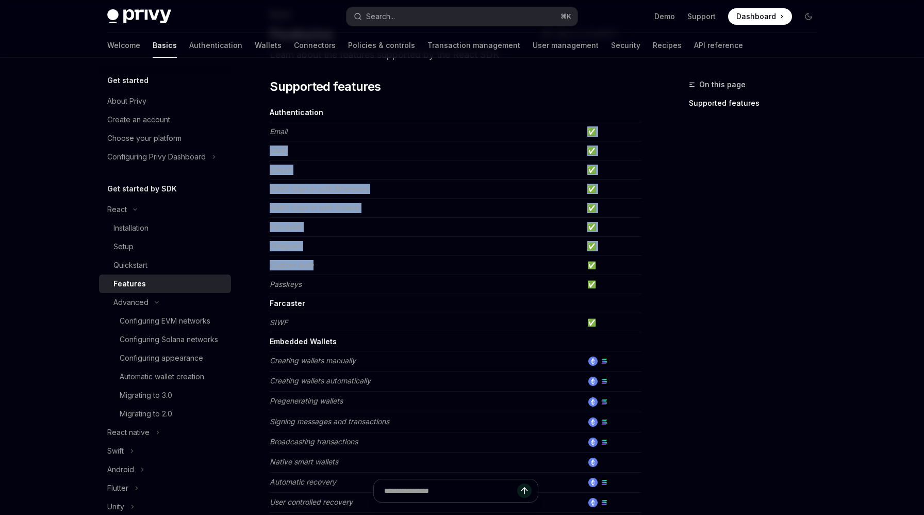
drag, startPoint x: 360, startPoint y: 273, endPoint x: 350, endPoint y: 141, distance: 132.4
click at [350, 140] on tbody "Authentication Email ✅ SMS ✅ OAuth ✅ SIWE (Sign In with Ethereum) ✅ SIWS (Sign …" at bounding box center [456, 488] width 372 height 771
click at [350, 141] on td "SMS" at bounding box center [427, 150] width 314 height 19
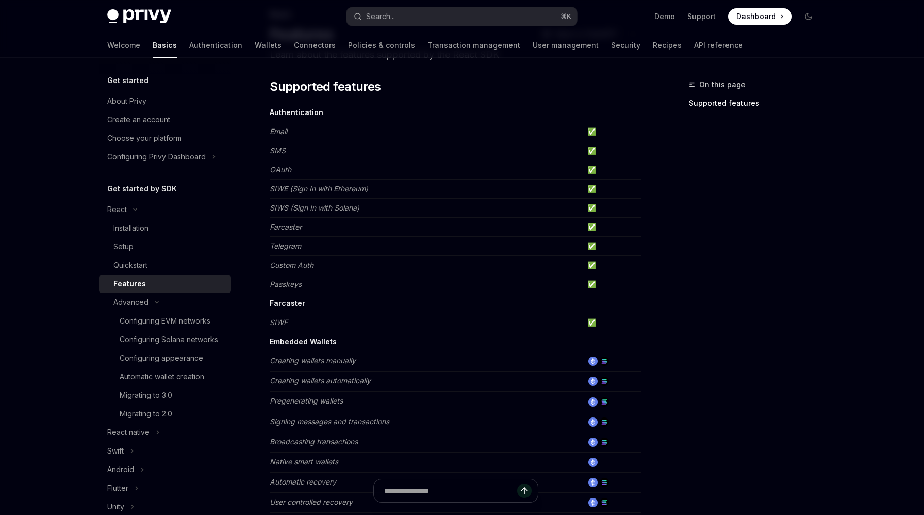
scroll to position [0, 0]
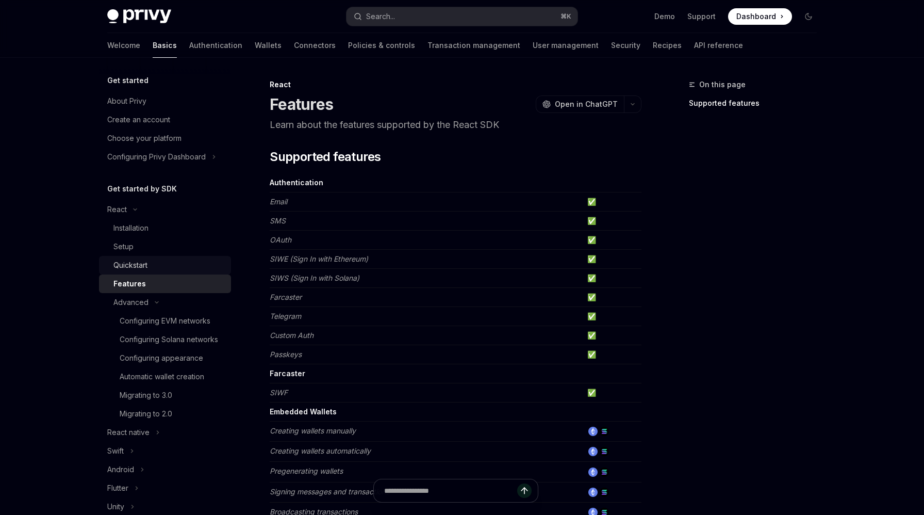
click at [146, 271] on div "Quickstart" at bounding box center [130, 265] width 34 height 12
type textarea "*"
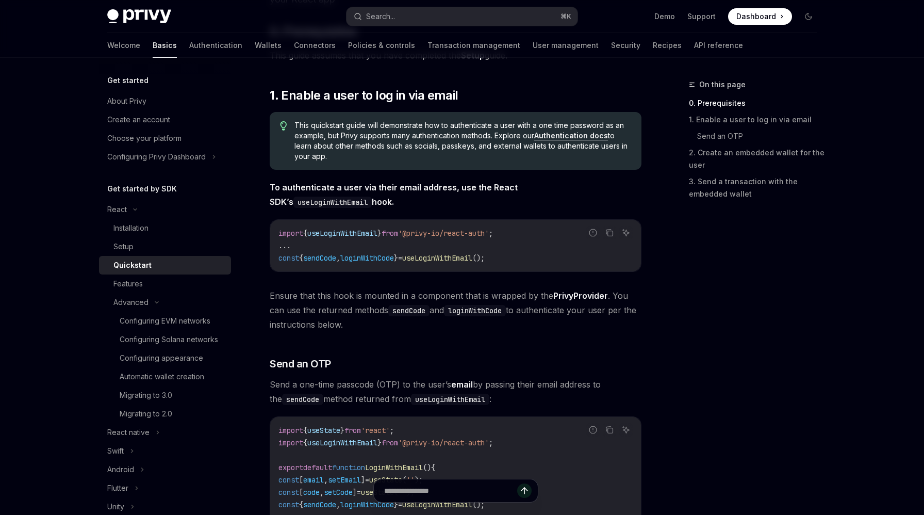
scroll to position [193, 0]
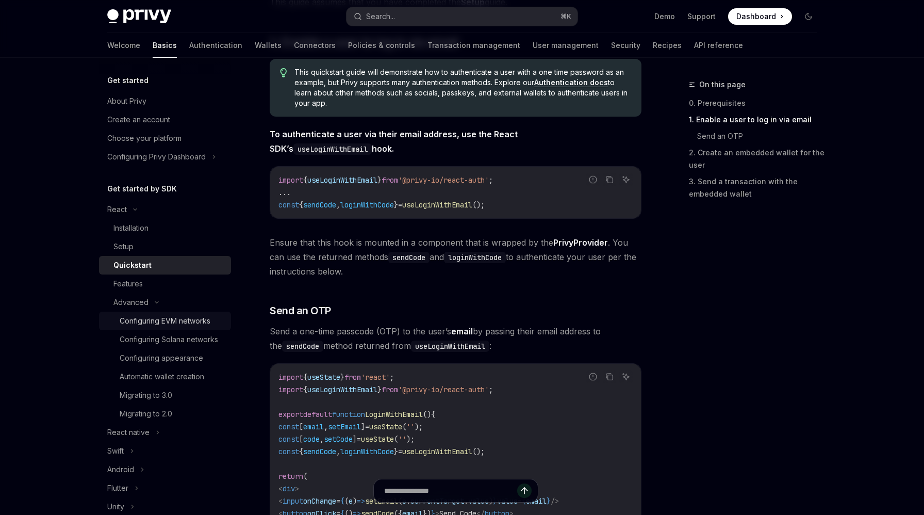
scroll to position [193, 0]
click at [187, 248] on div "Setup" at bounding box center [168, 246] width 111 height 12
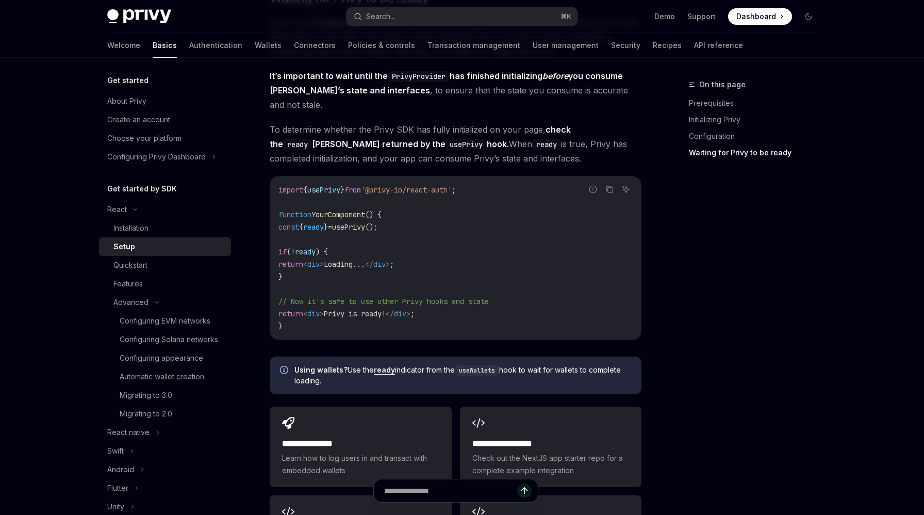
scroll to position [1046, 0]
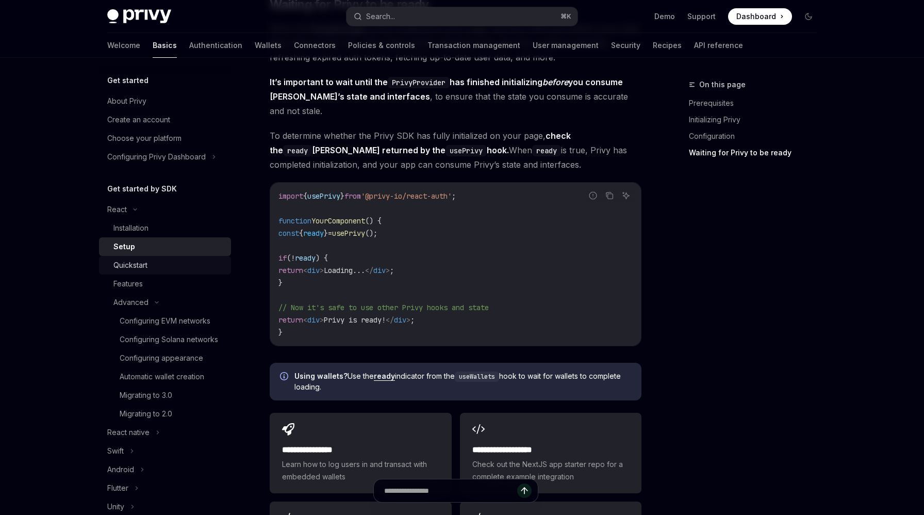
click at [157, 263] on div "Quickstart" at bounding box center [168, 265] width 111 height 12
type textarea "*"
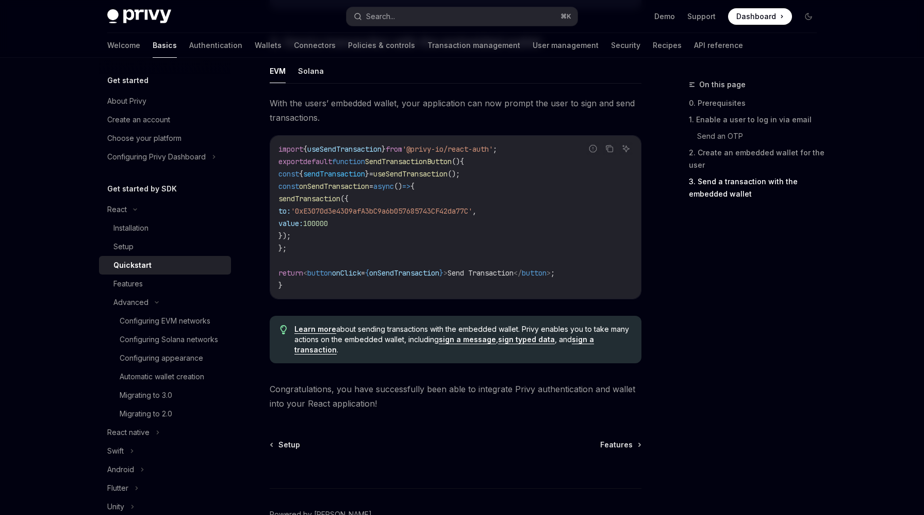
scroll to position [932, 0]
